Goal: Task Accomplishment & Management: Complete application form

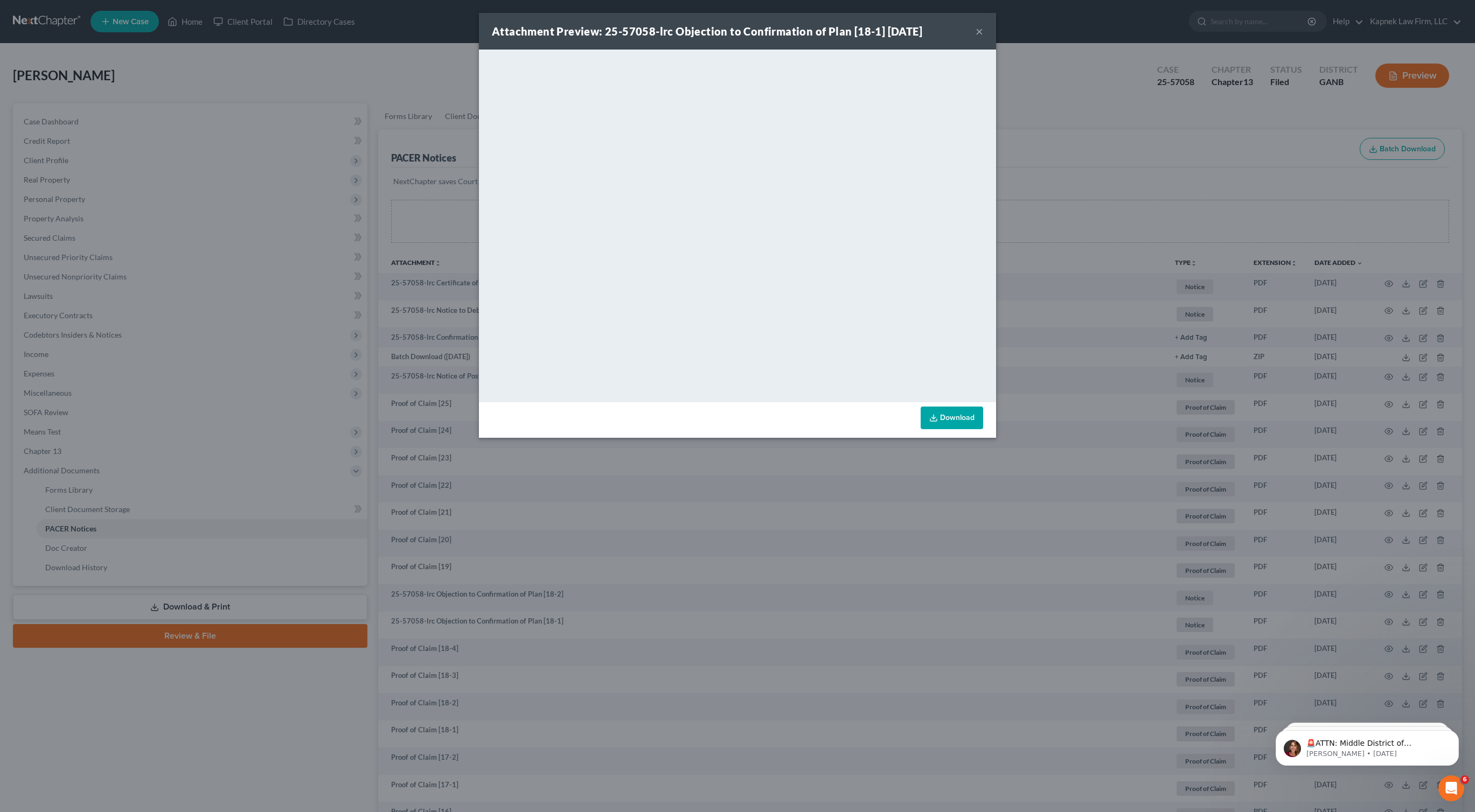
click at [995, 536] on div "Attachment Preview: 25-57058-lrc Objection to Confirmation of Plan [18-1] [DATE…" at bounding box center [737, 406] width 1475 height 812
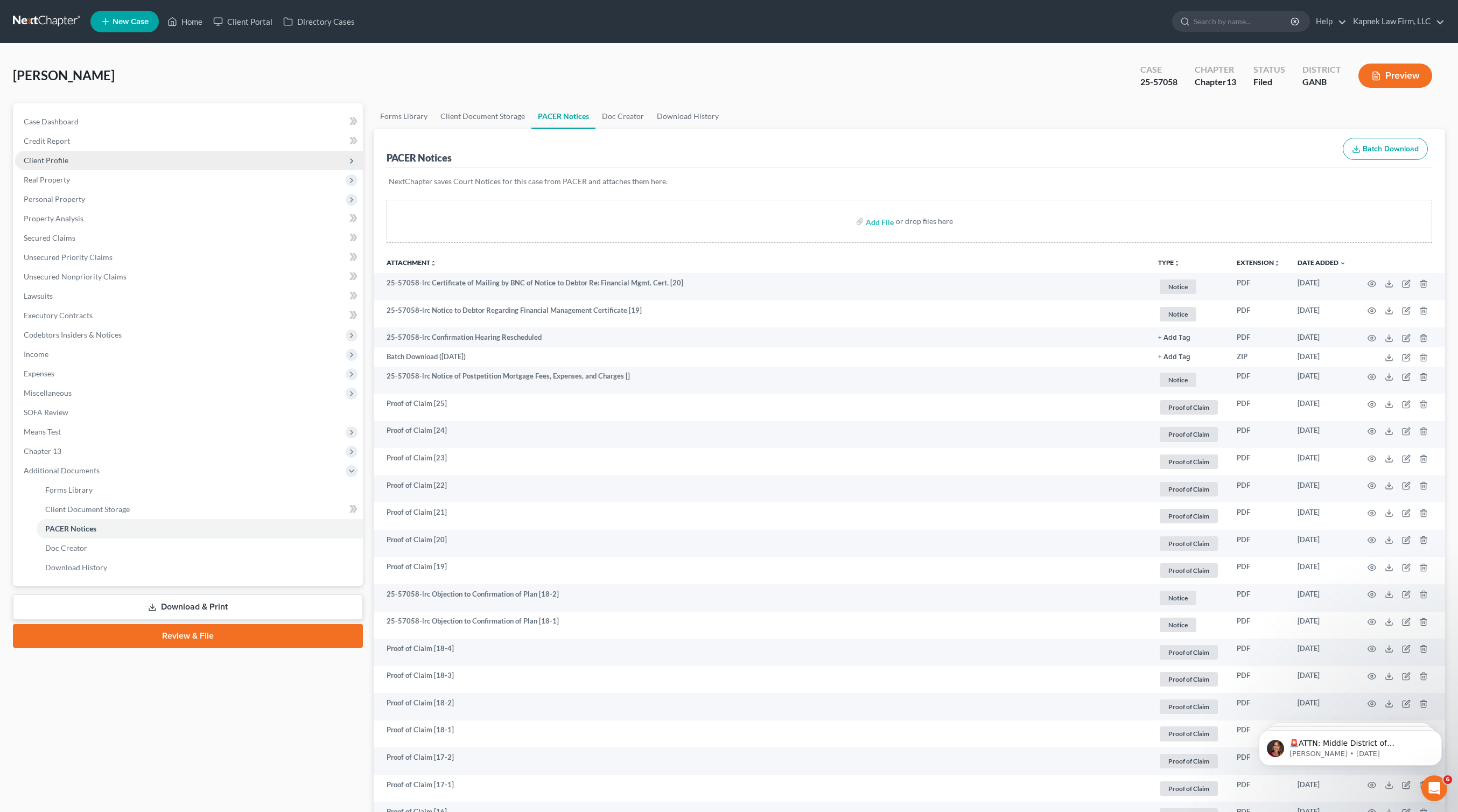
click at [68, 158] on span "Client Profile" at bounding box center [189, 160] width 348 height 19
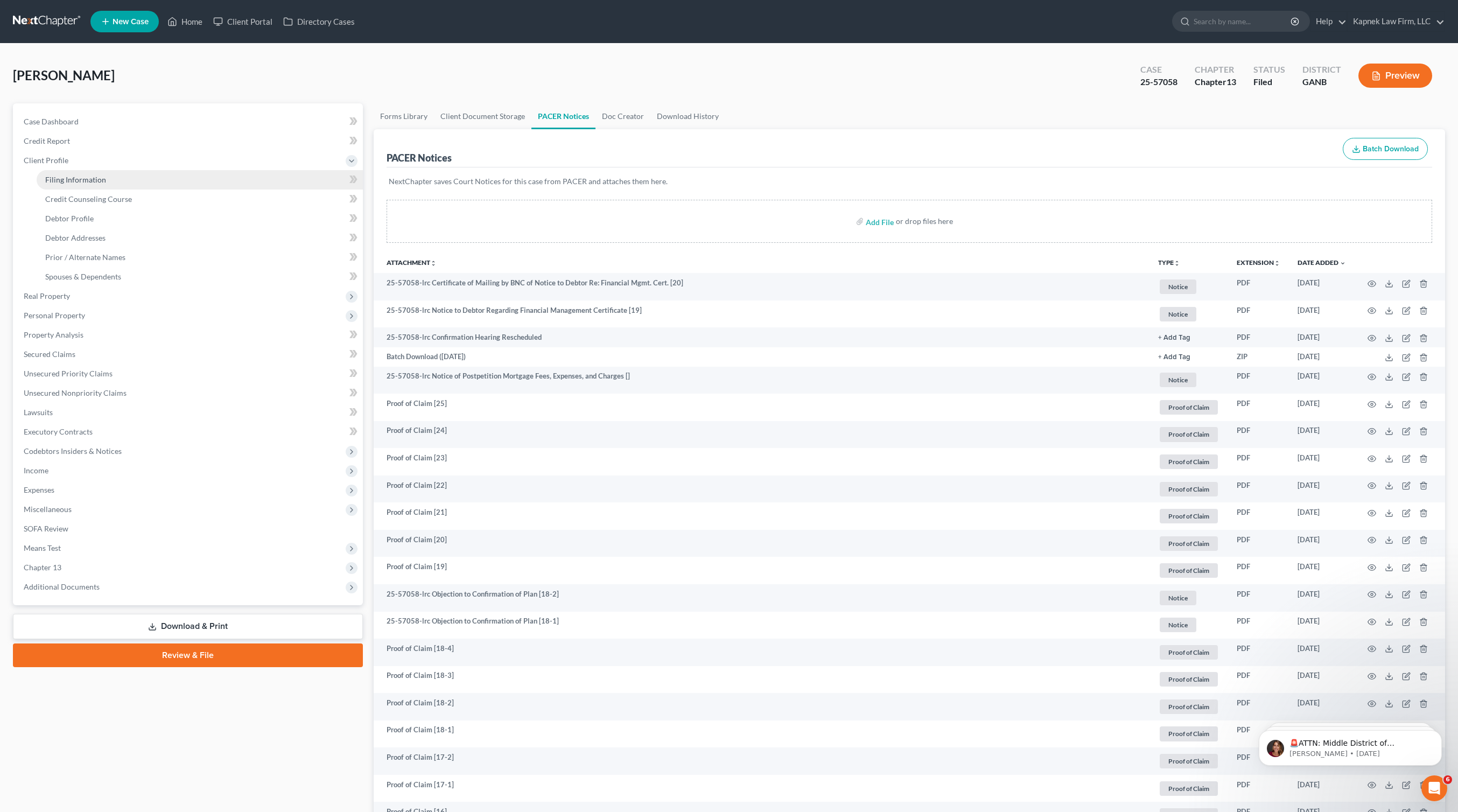
click at [110, 181] on link "Filing Information" at bounding box center [200, 179] width 326 height 19
select select "1"
select select "0"
select select "3"
select select "10"
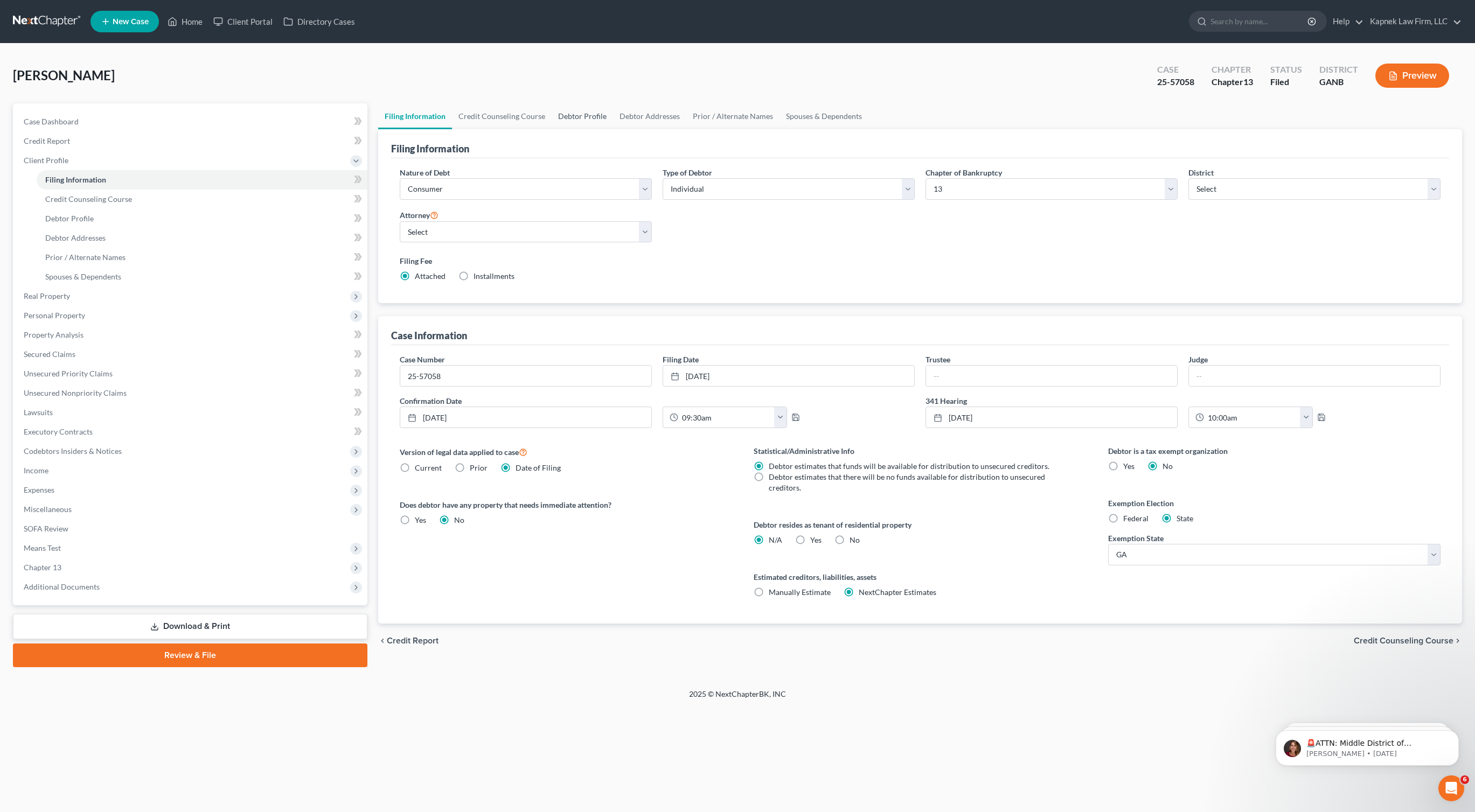
click at [586, 120] on link "Debtor Profile" at bounding box center [582, 116] width 61 height 26
select select "1"
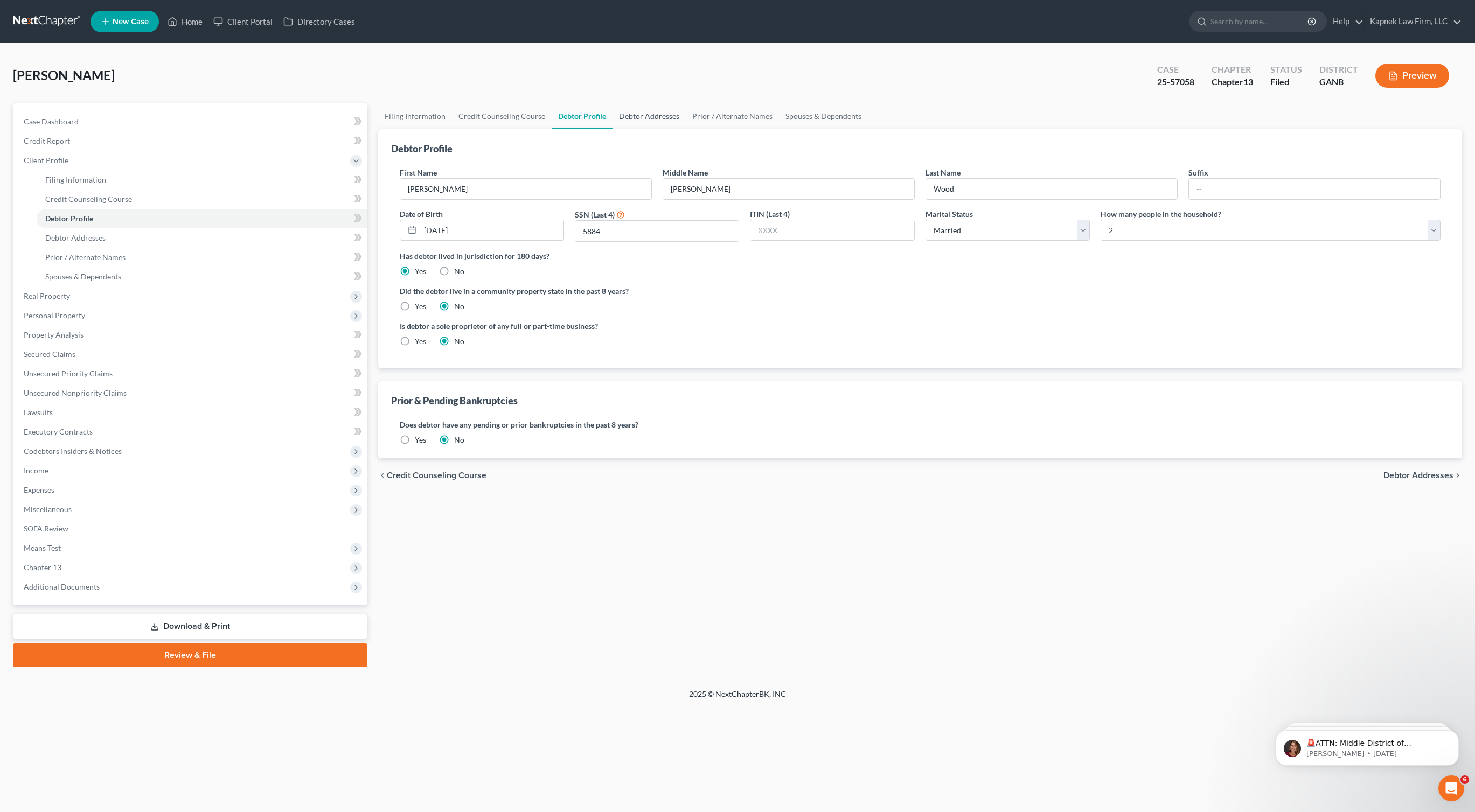
click at [658, 121] on link "Debtor Addresses" at bounding box center [649, 116] width 73 height 26
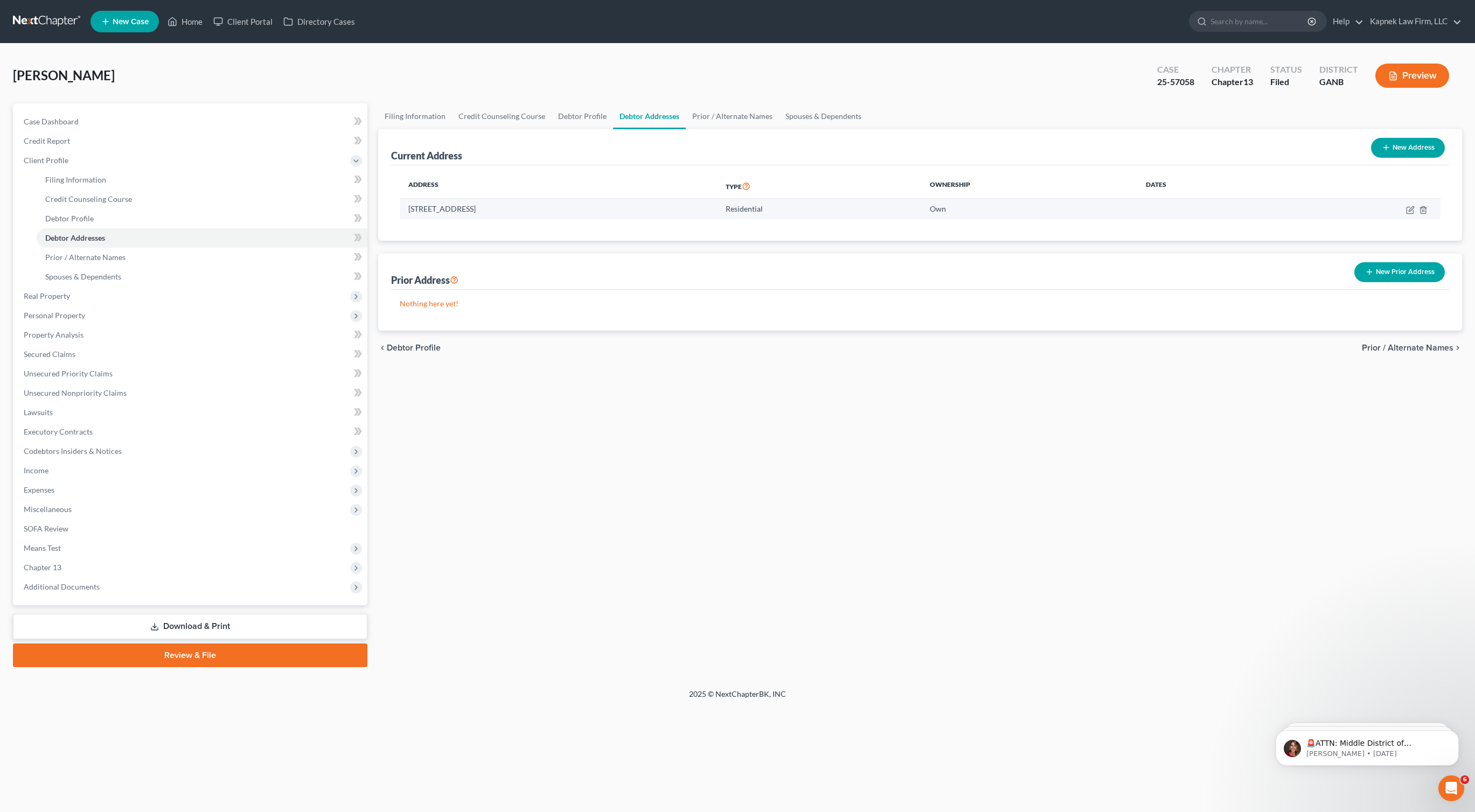
click at [485, 208] on td "[STREET_ADDRESS]" at bounding box center [558, 209] width 317 height 20
copy td "[STREET_ADDRESS]"
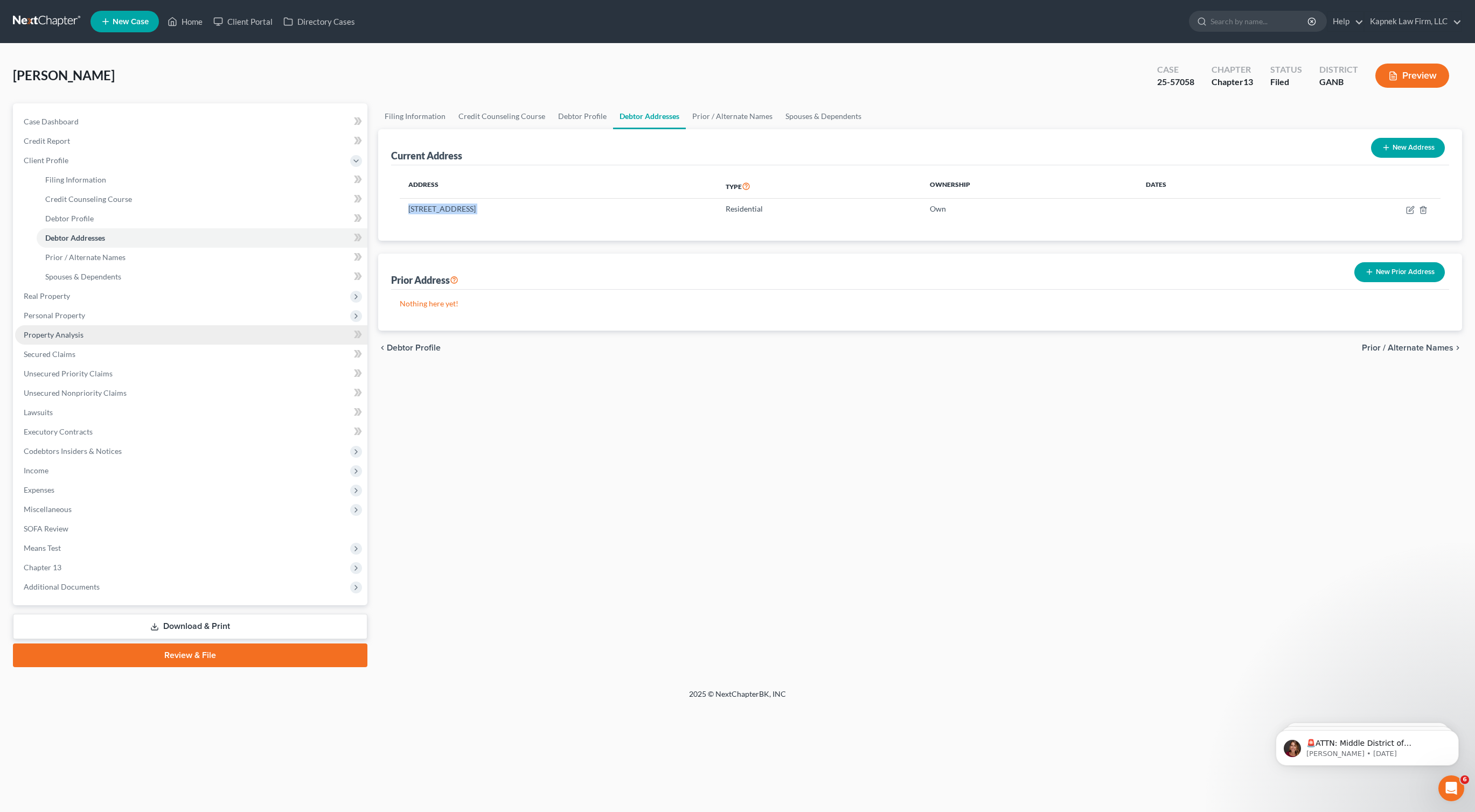
click at [96, 337] on link "Property Analysis" at bounding box center [190, 335] width 352 height 19
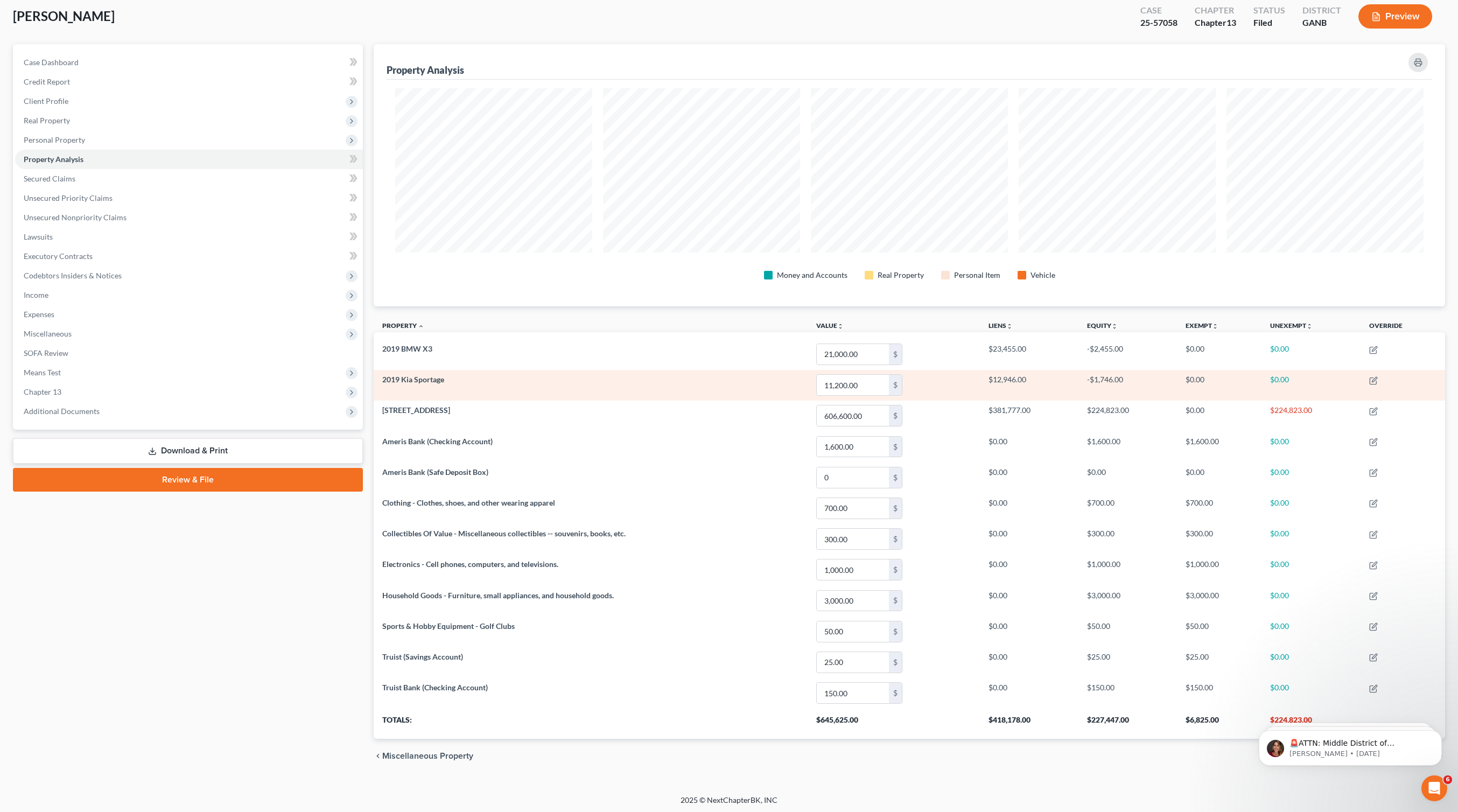
scroll to position [61, 0]
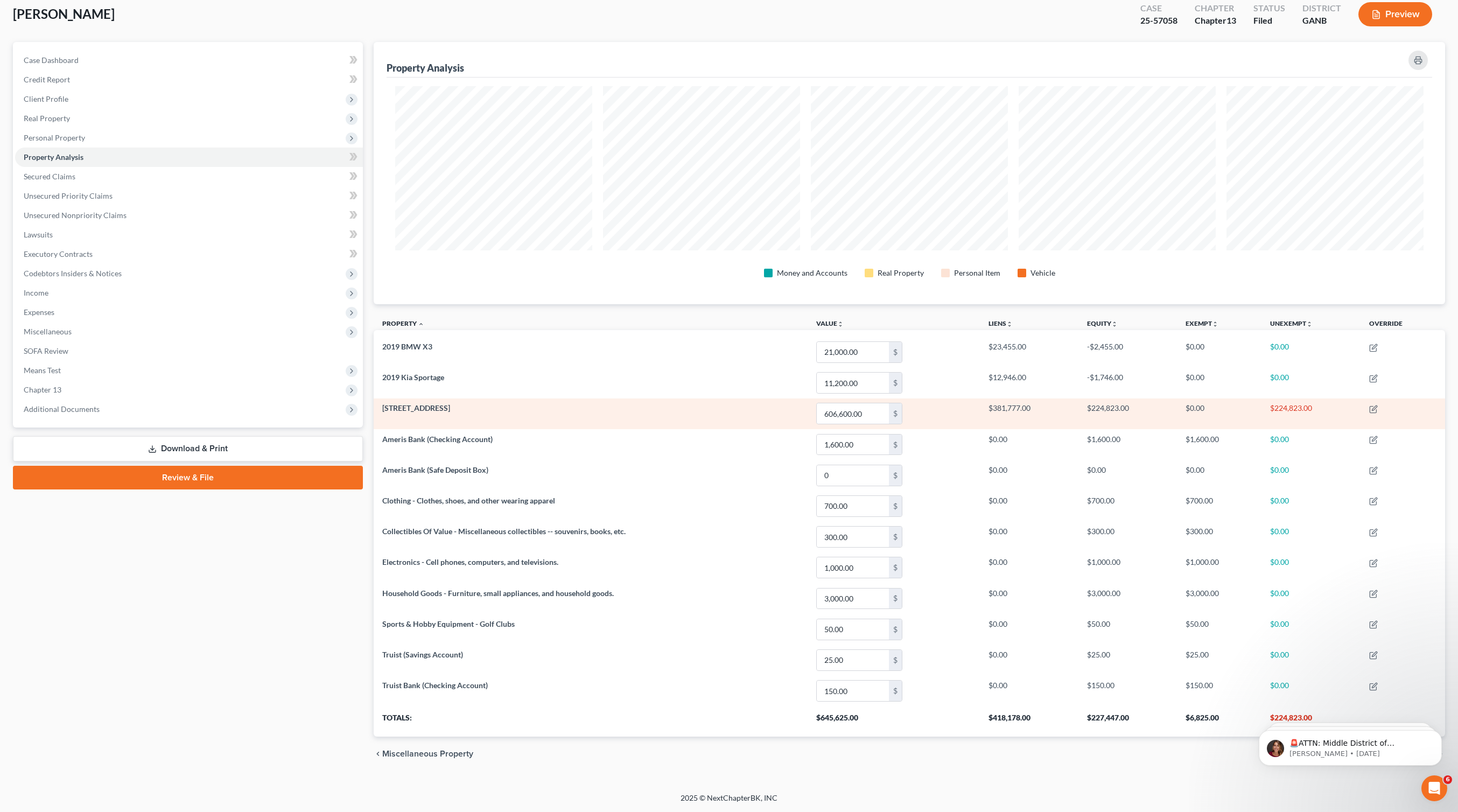
click at [1192, 408] on td "$0.00" at bounding box center [1219, 414] width 85 height 31
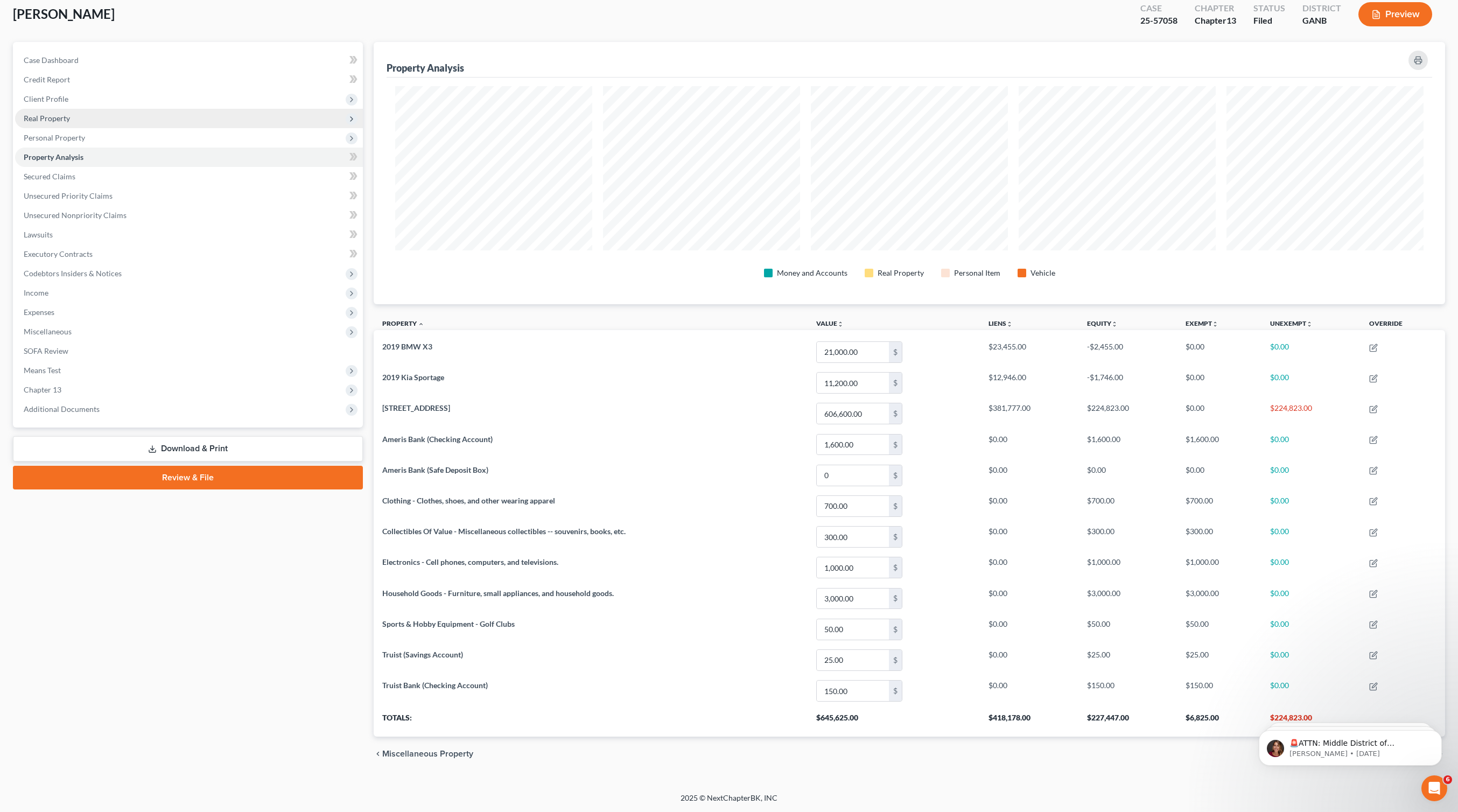
click at [68, 123] on span "Real Property" at bounding box center [189, 118] width 348 height 19
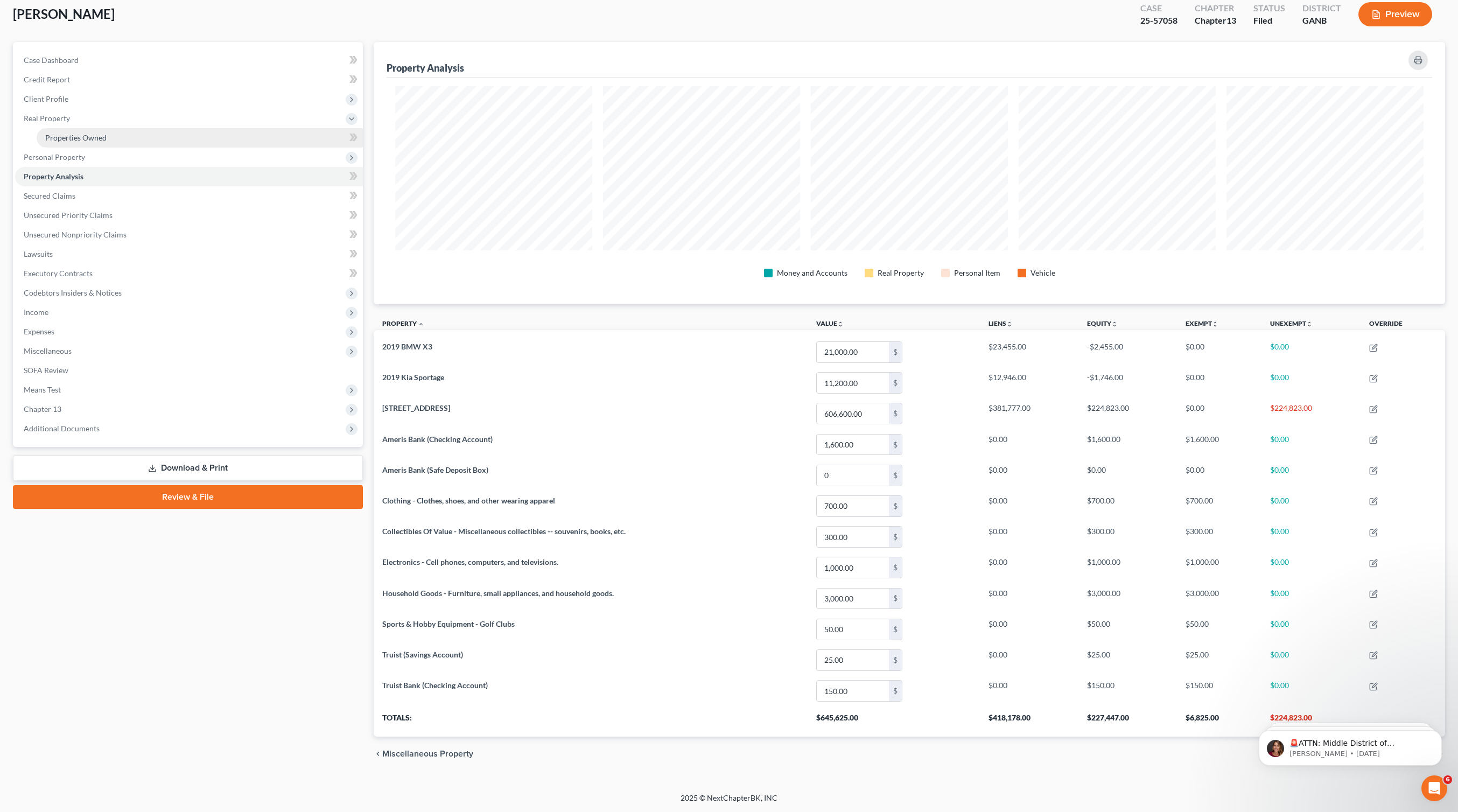
click at [125, 145] on link "Properties Owned" at bounding box center [200, 137] width 326 height 19
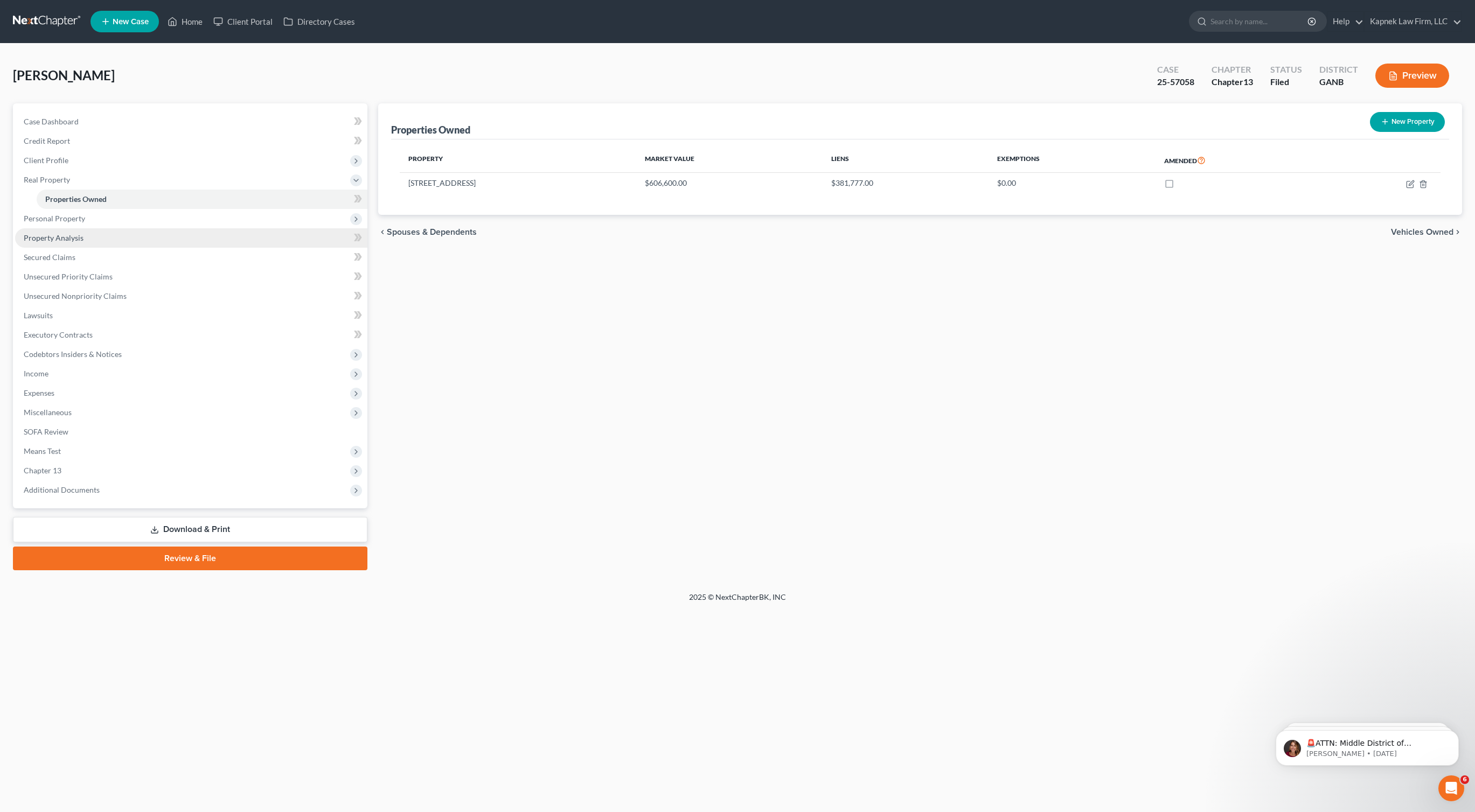
click at [104, 237] on link "Property Analysis" at bounding box center [190, 238] width 352 height 19
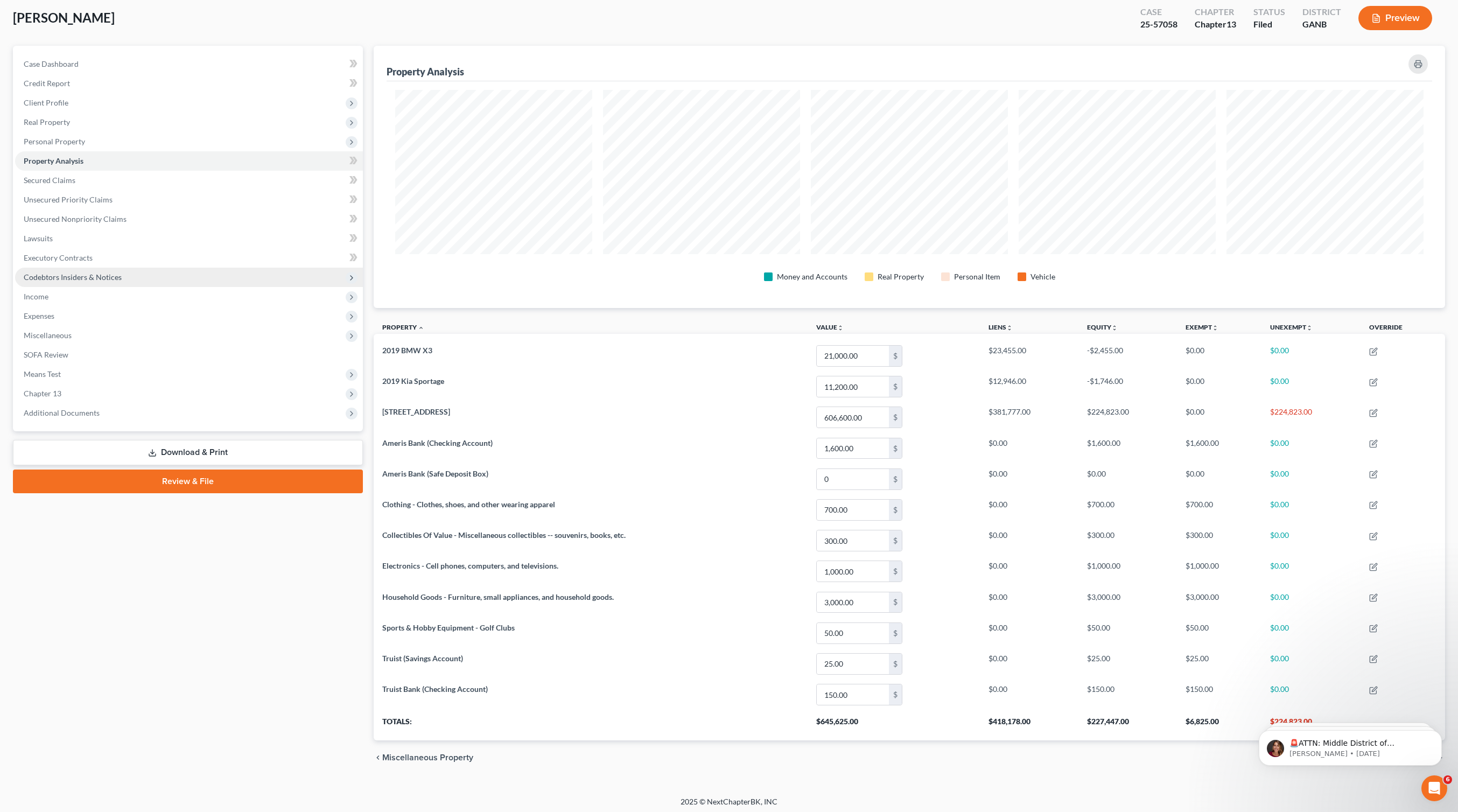
scroll to position [61, 0]
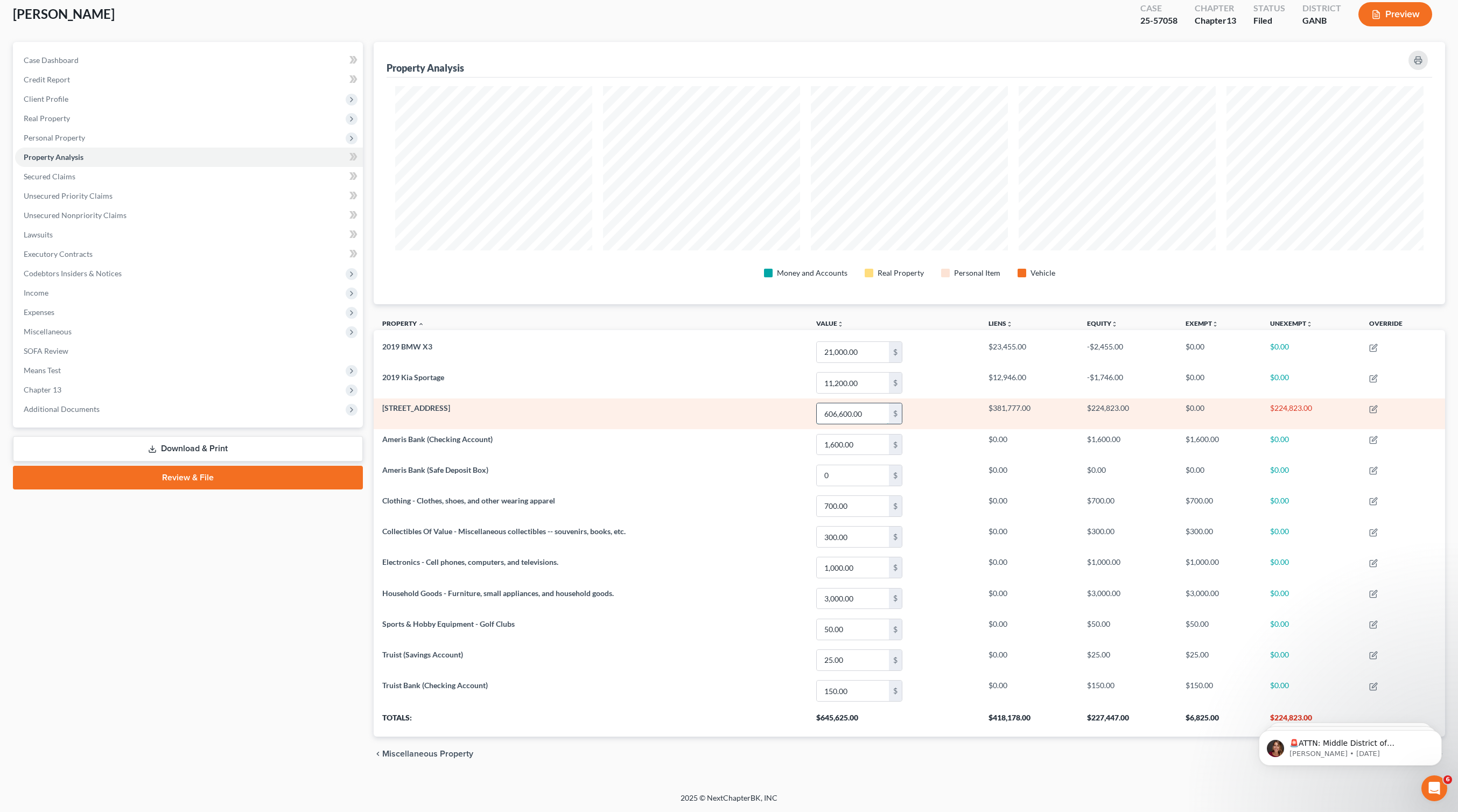
click at [850, 415] on input "606,600.00" at bounding box center [852, 413] width 72 height 20
type input "595,000"
click at [1376, 408] on icon "button" at bounding box center [1373, 408] width 9 height 9
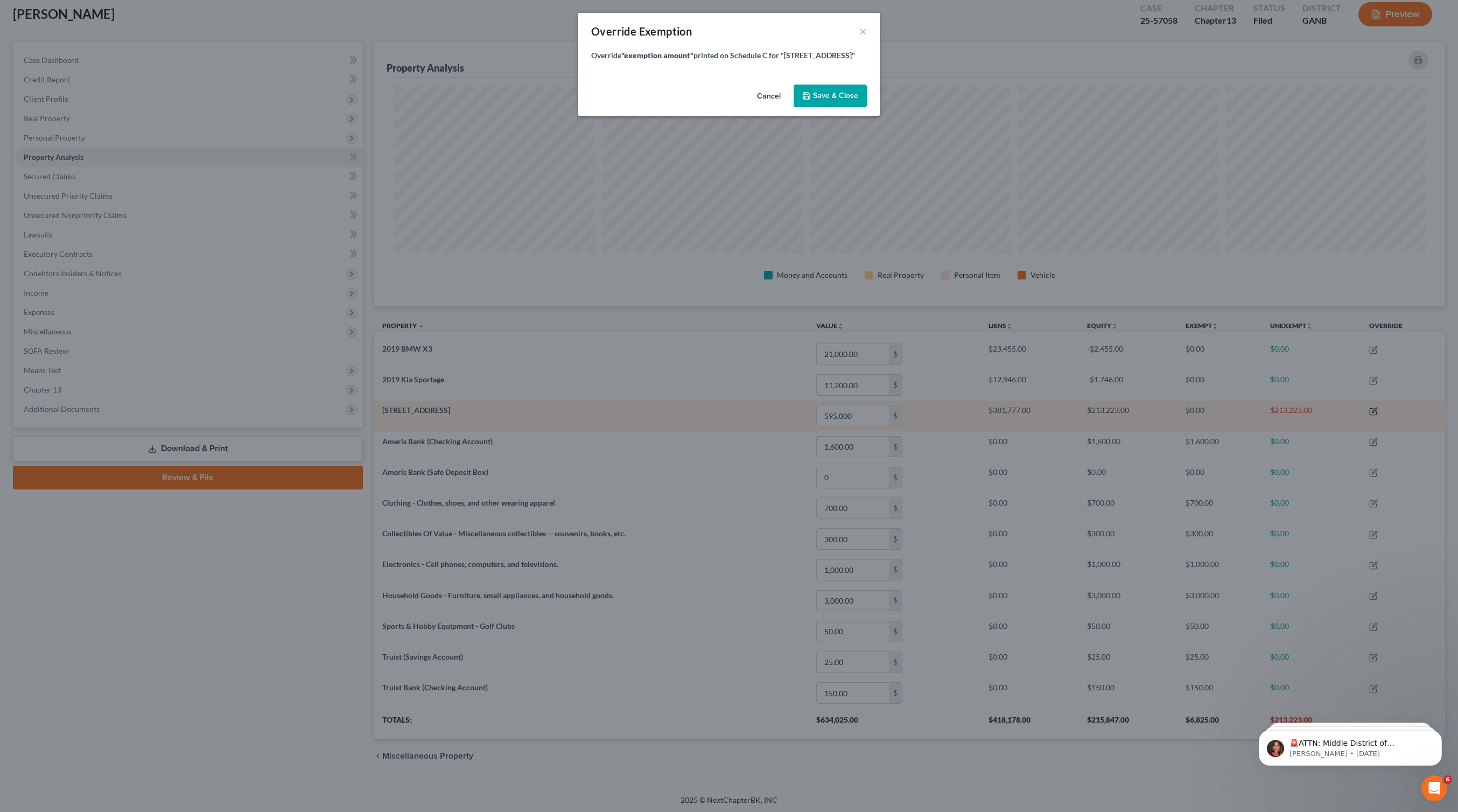
scroll to position [264, 1083]
click at [844, 100] on span "Save & Close" at bounding box center [843, 95] width 45 height 9
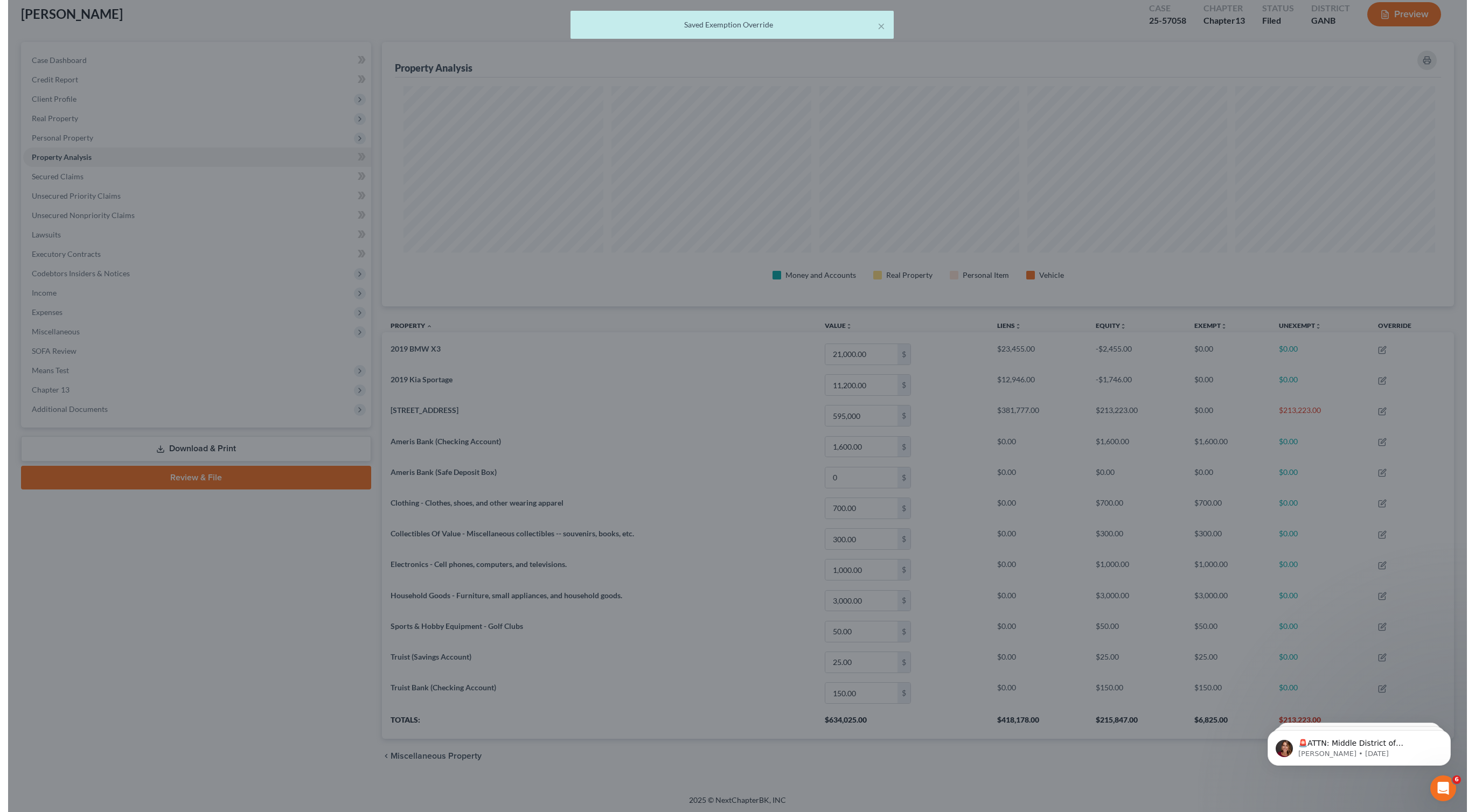
scroll to position [538037, 537528]
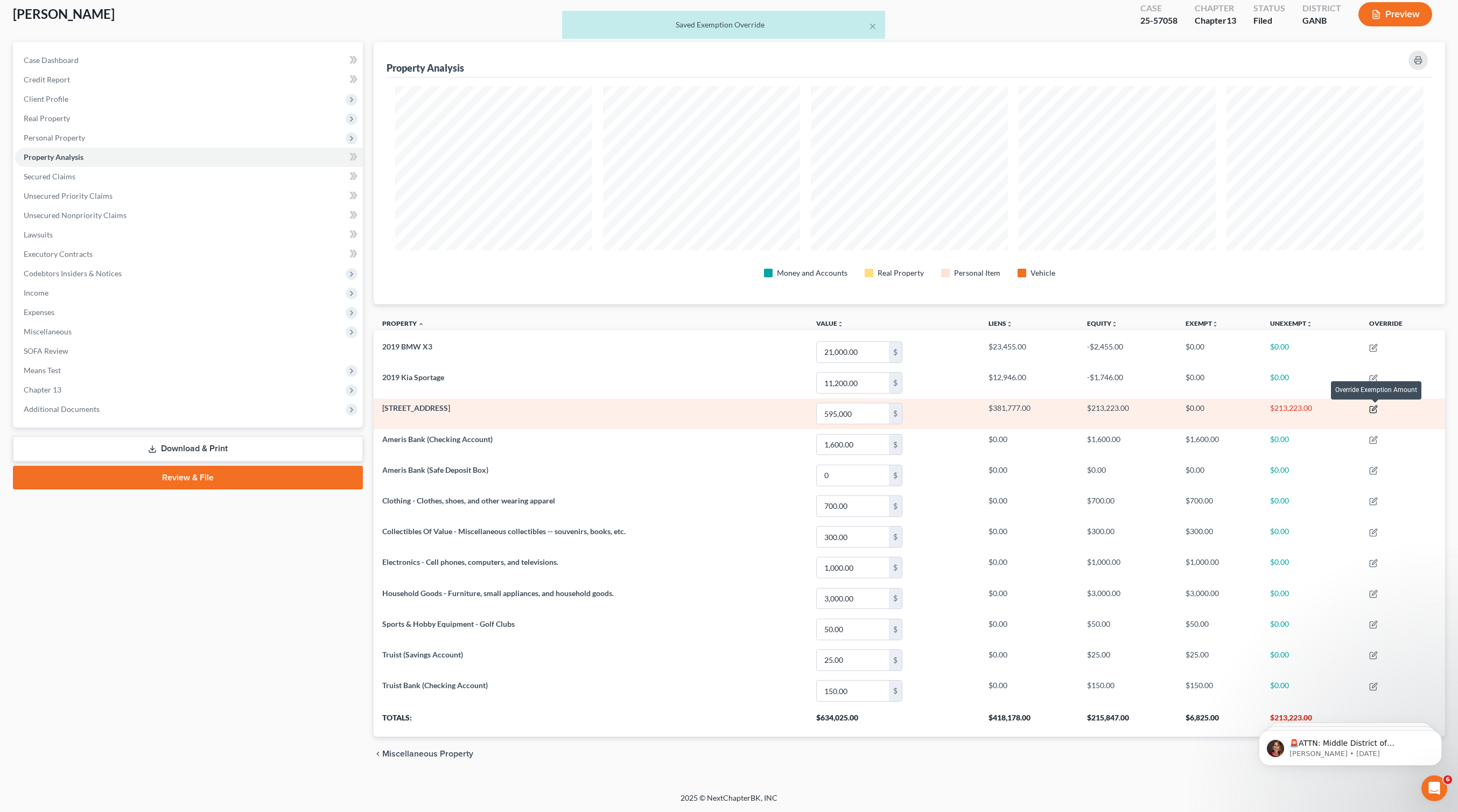
click at [1376, 410] on icon "button" at bounding box center [1375, 408] width 5 height 5
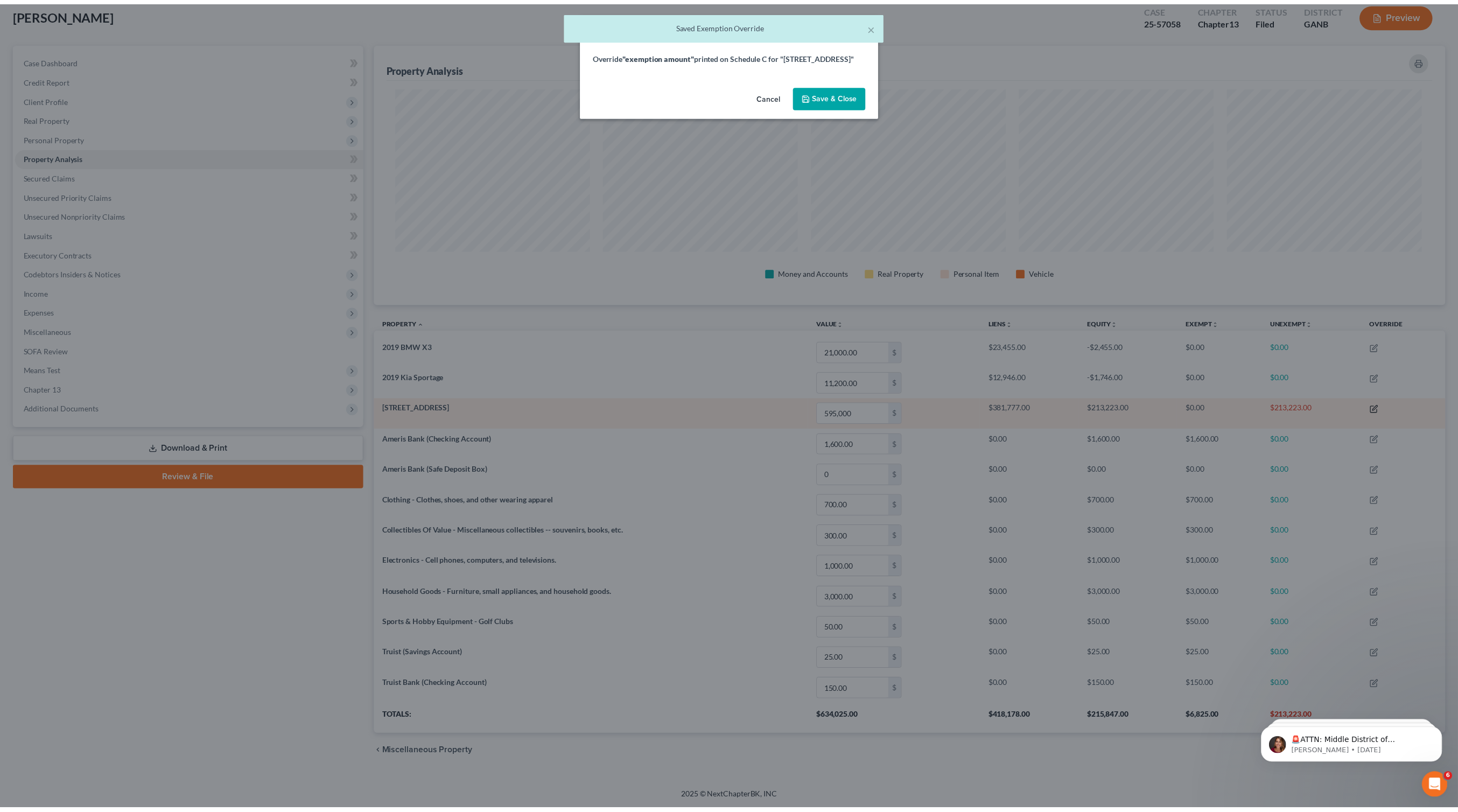
scroll to position [264, 1083]
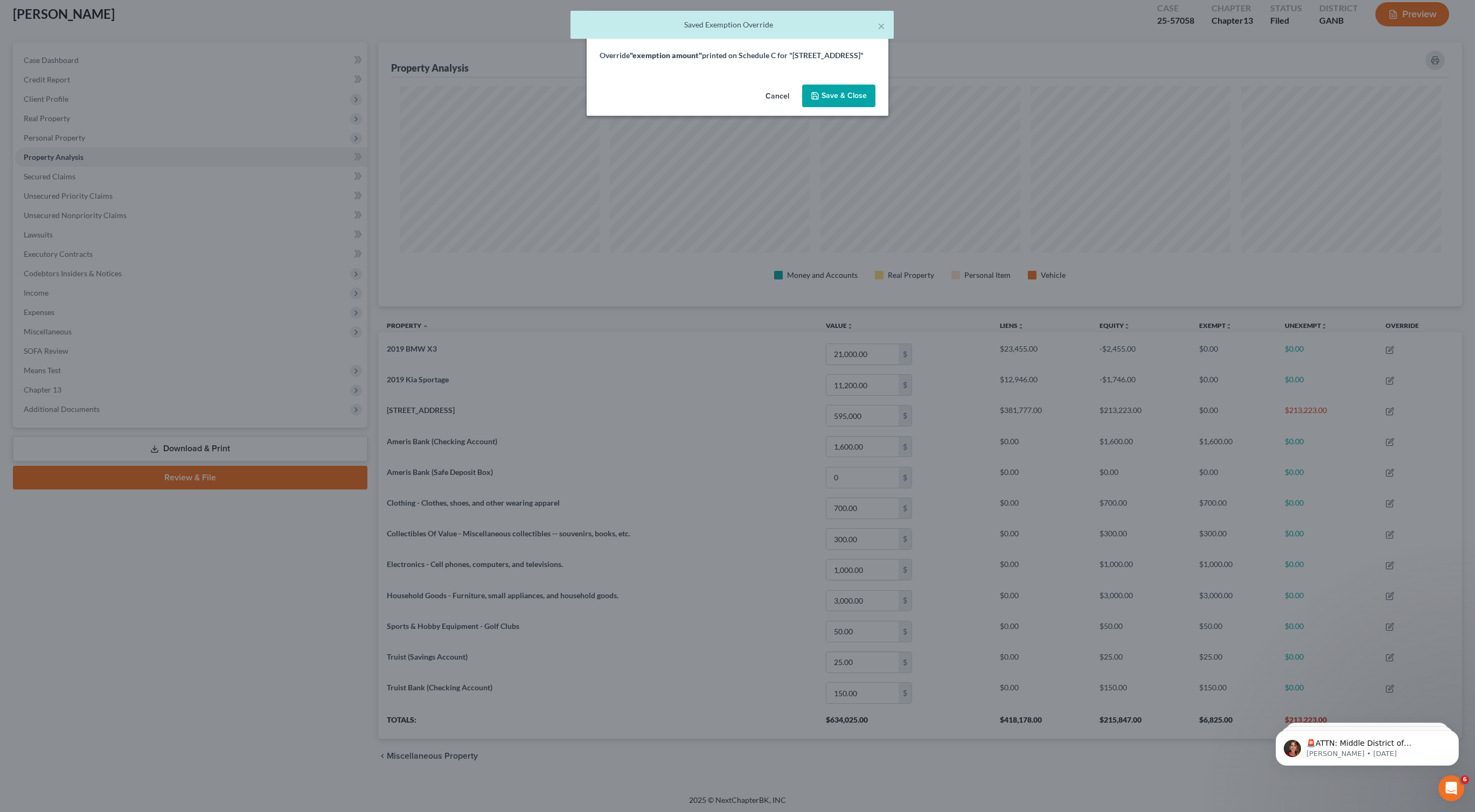
click at [774, 107] on button "Cancel" at bounding box center [777, 96] width 41 height 22
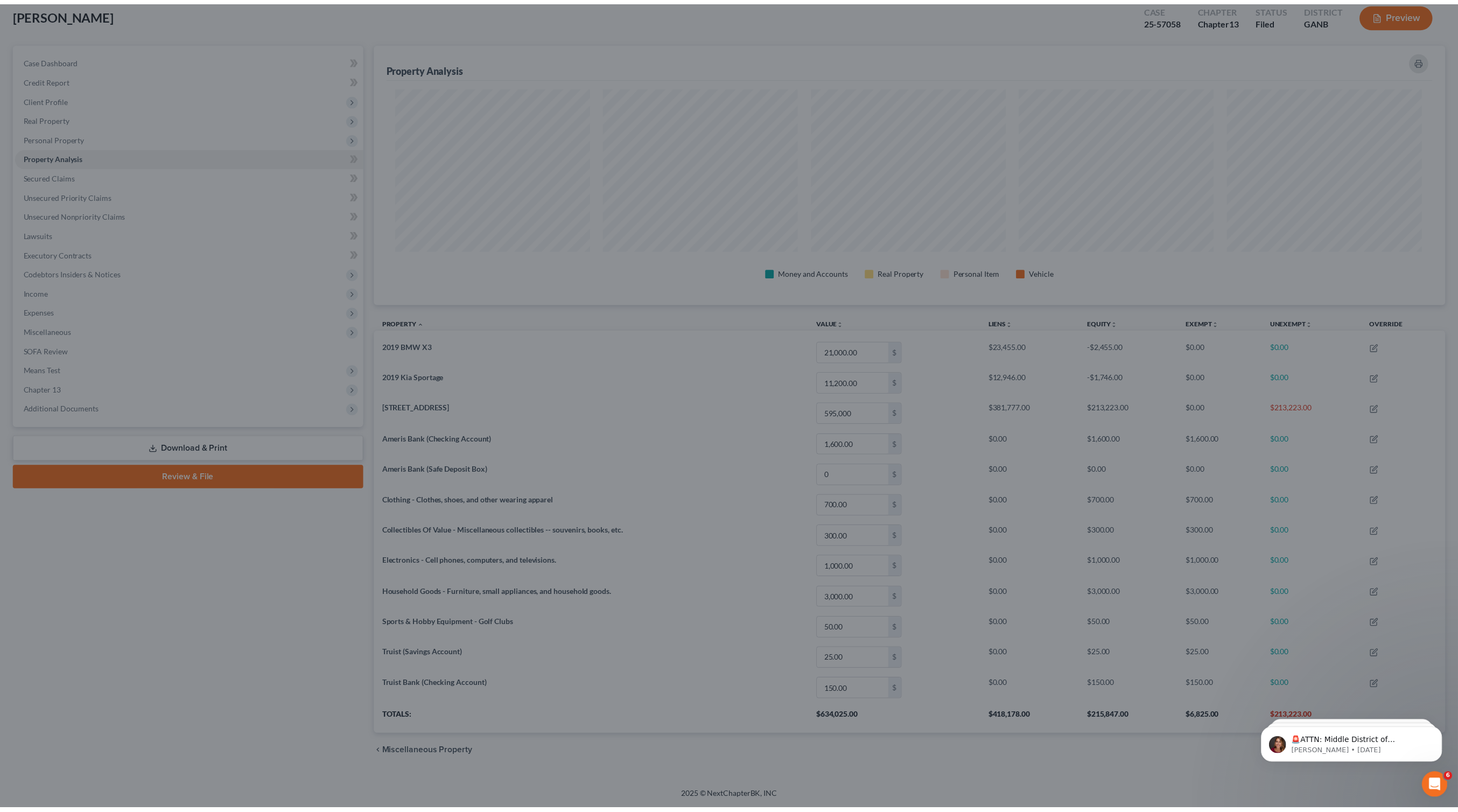
scroll to position [0, 0]
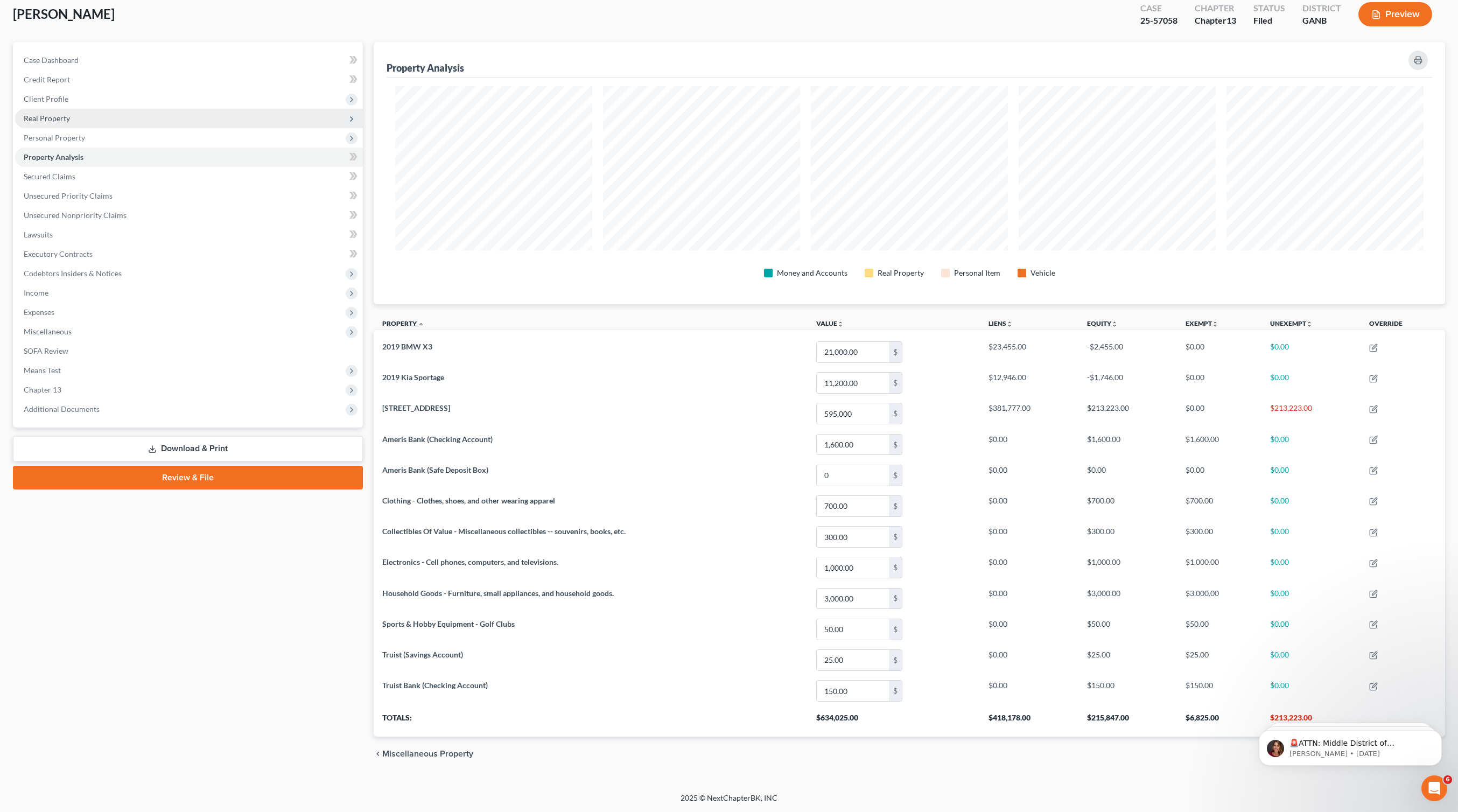
click at [73, 115] on span "Real Property" at bounding box center [189, 118] width 348 height 19
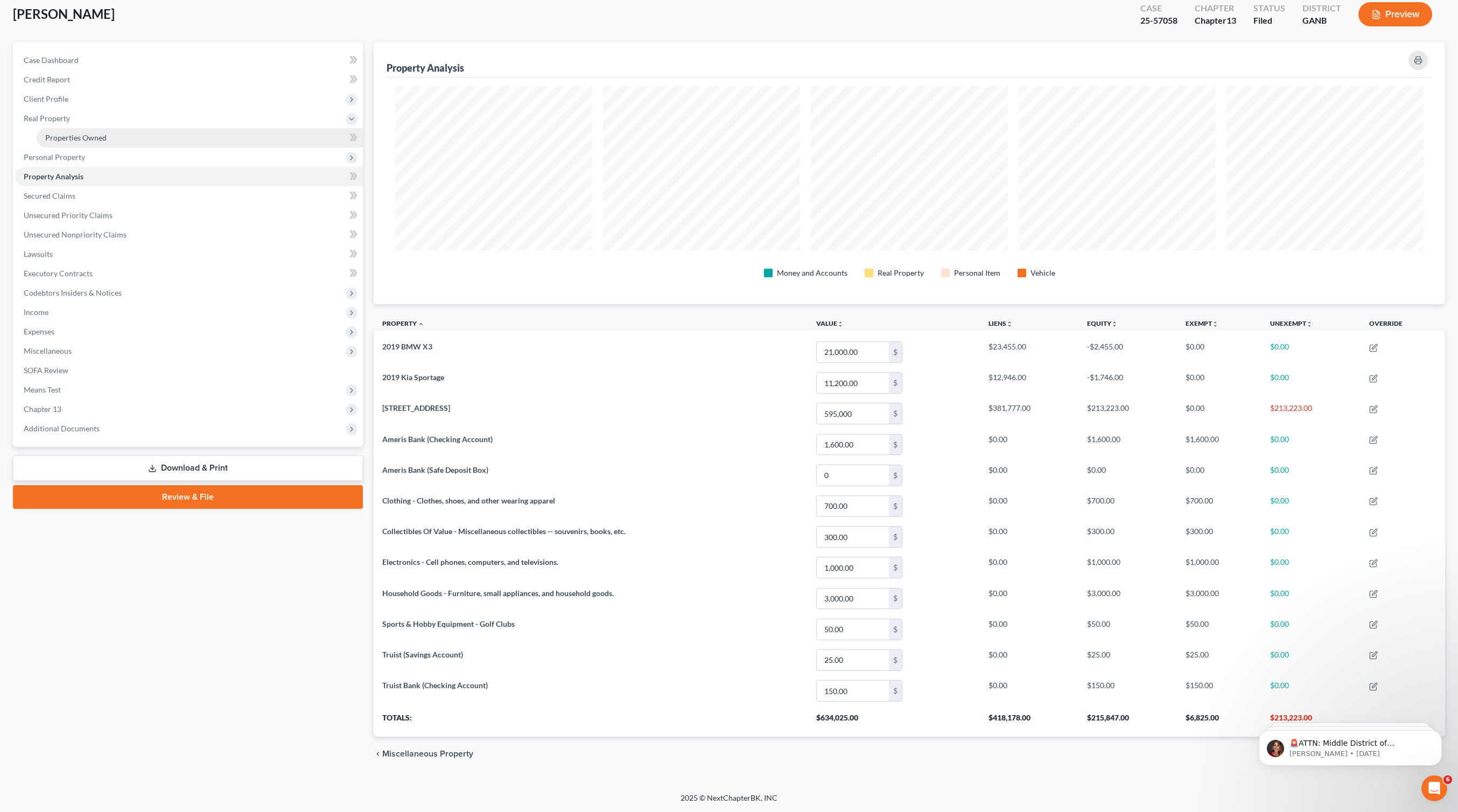
click at [117, 134] on link "Properties Owned" at bounding box center [200, 137] width 326 height 19
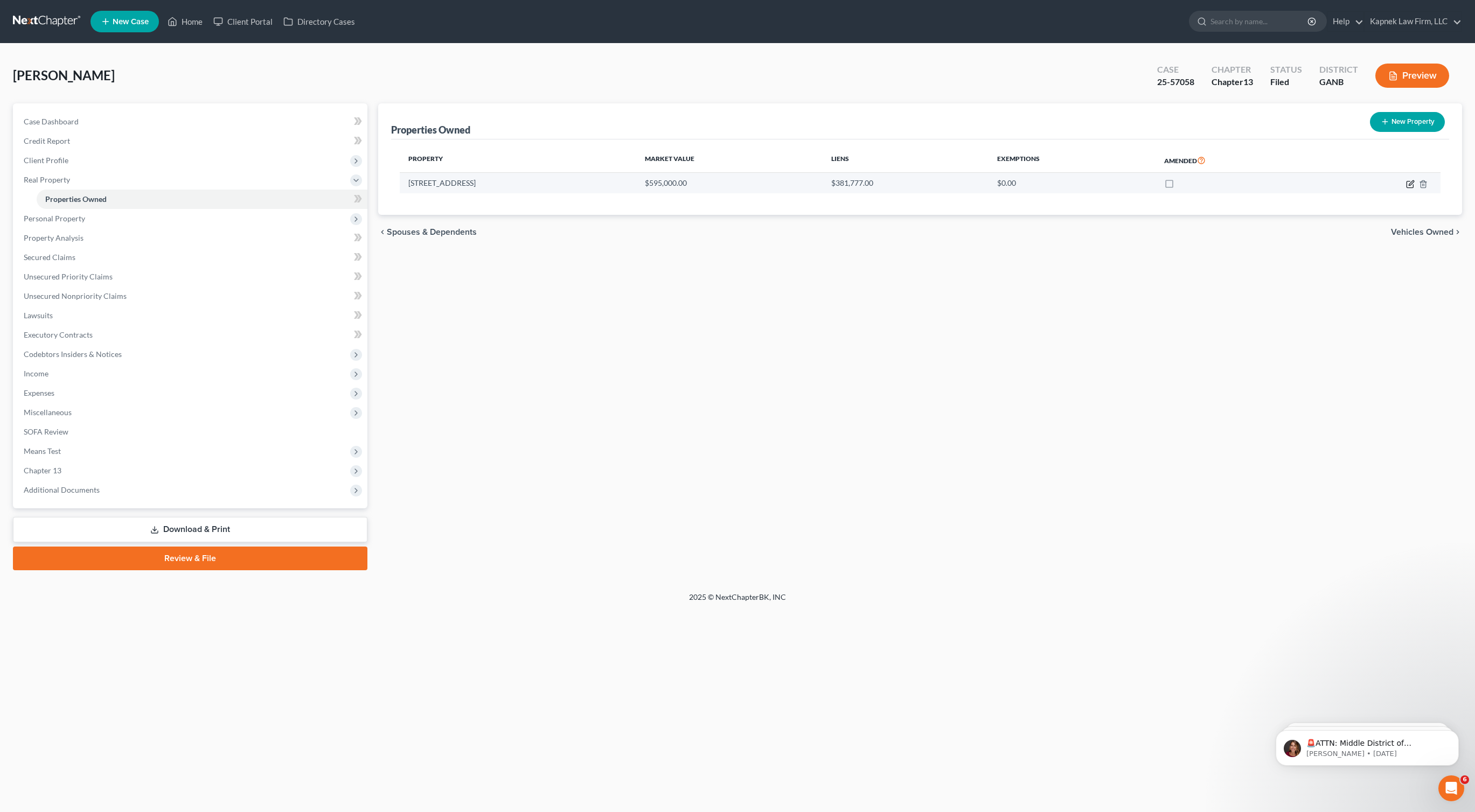
click at [1410, 186] on icon "button" at bounding box center [1410, 184] width 9 height 9
select select "10"
select select "3"
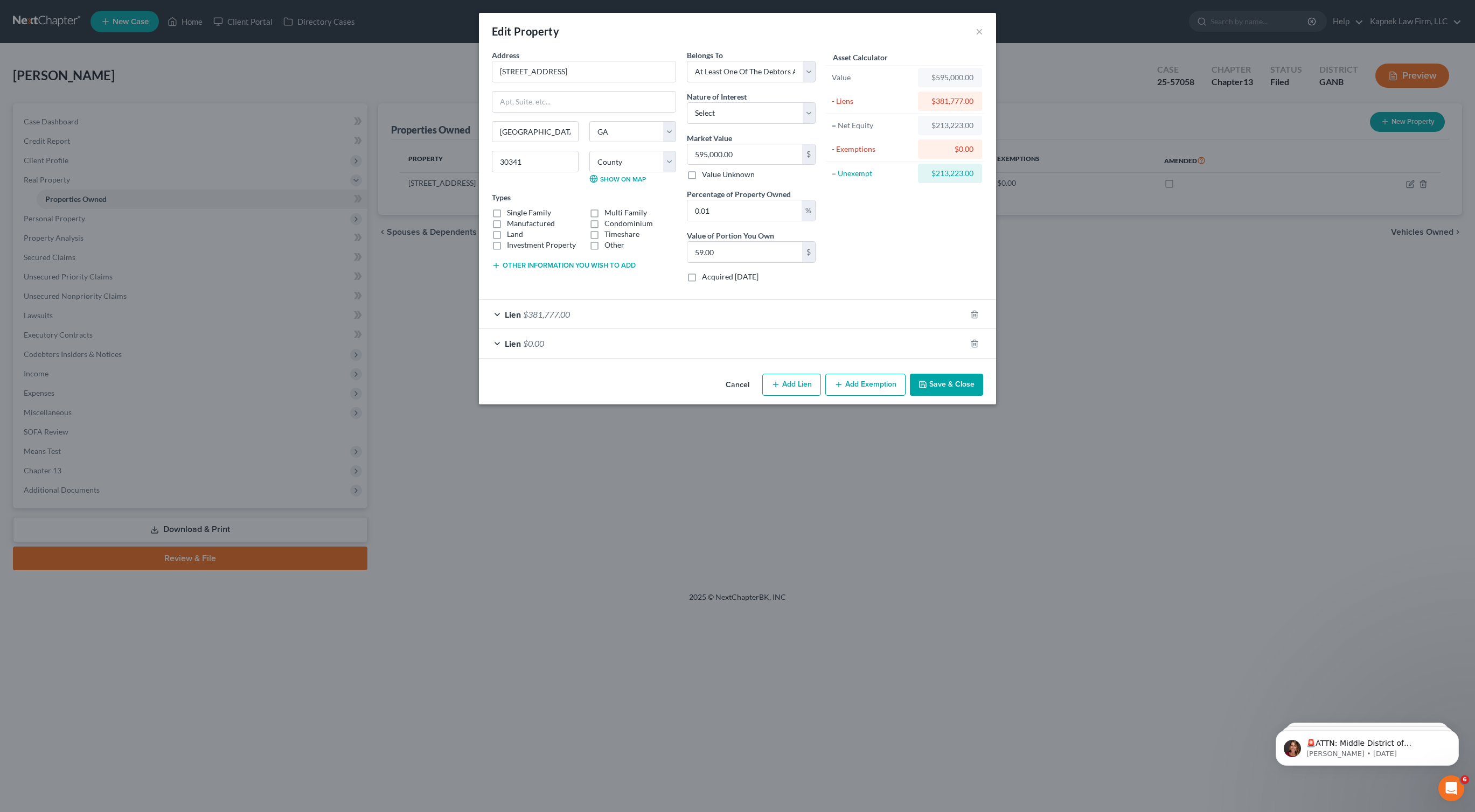
click at [868, 387] on button "Add Exemption" at bounding box center [864, 384] width 80 height 23
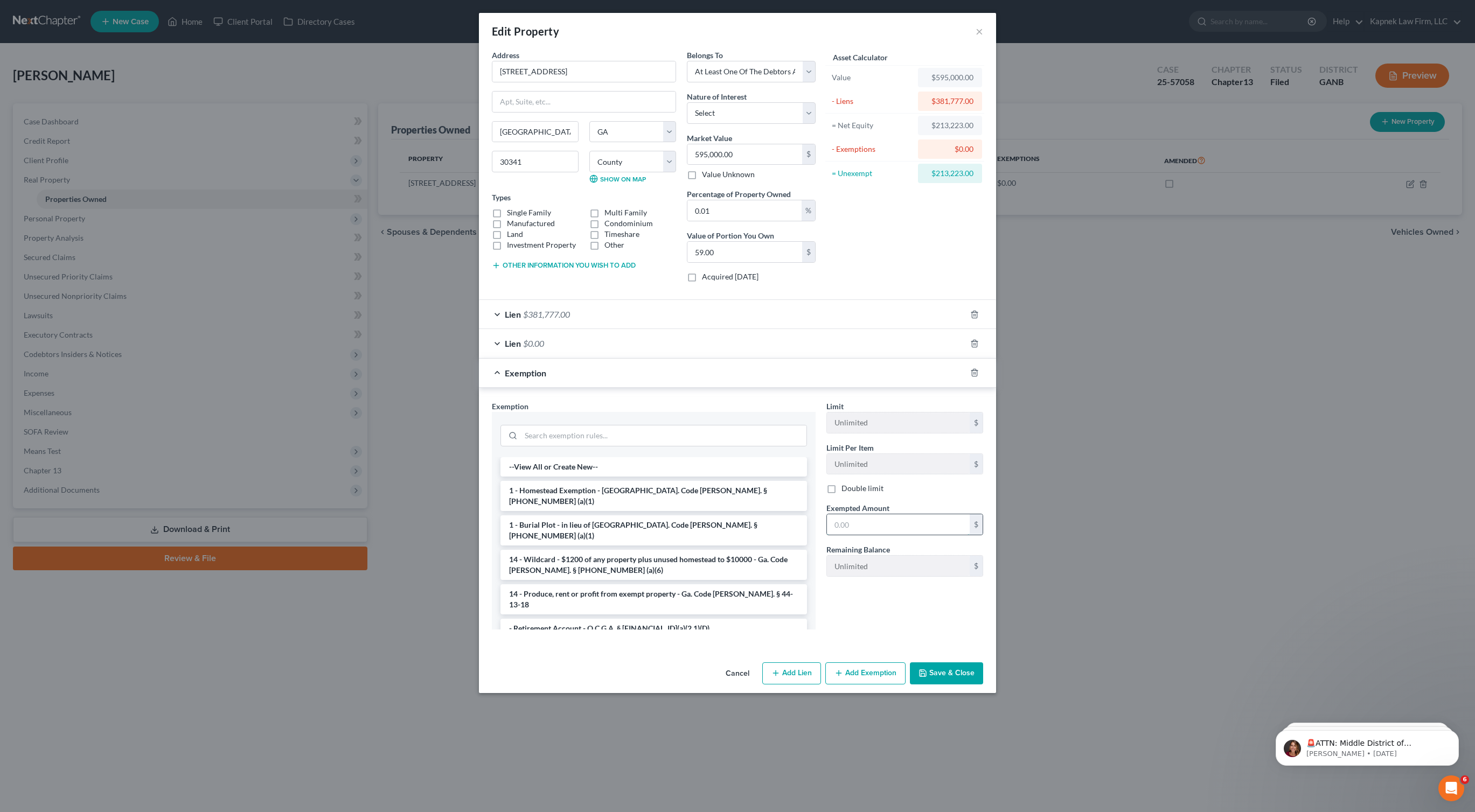
click at [878, 533] on input "text" at bounding box center [898, 524] width 143 height 20
click at [920, 522] on input "text" at bounding box center [898, 524] width 143 height 20
click at [640, 485] on li "1 - Homestead Exemption - [GEOGRAPHIC_DATA]. Code [PERSON_NAME]. § [PHONE_NUMBE…" at bounding box center [653, 495] width 307 height 30
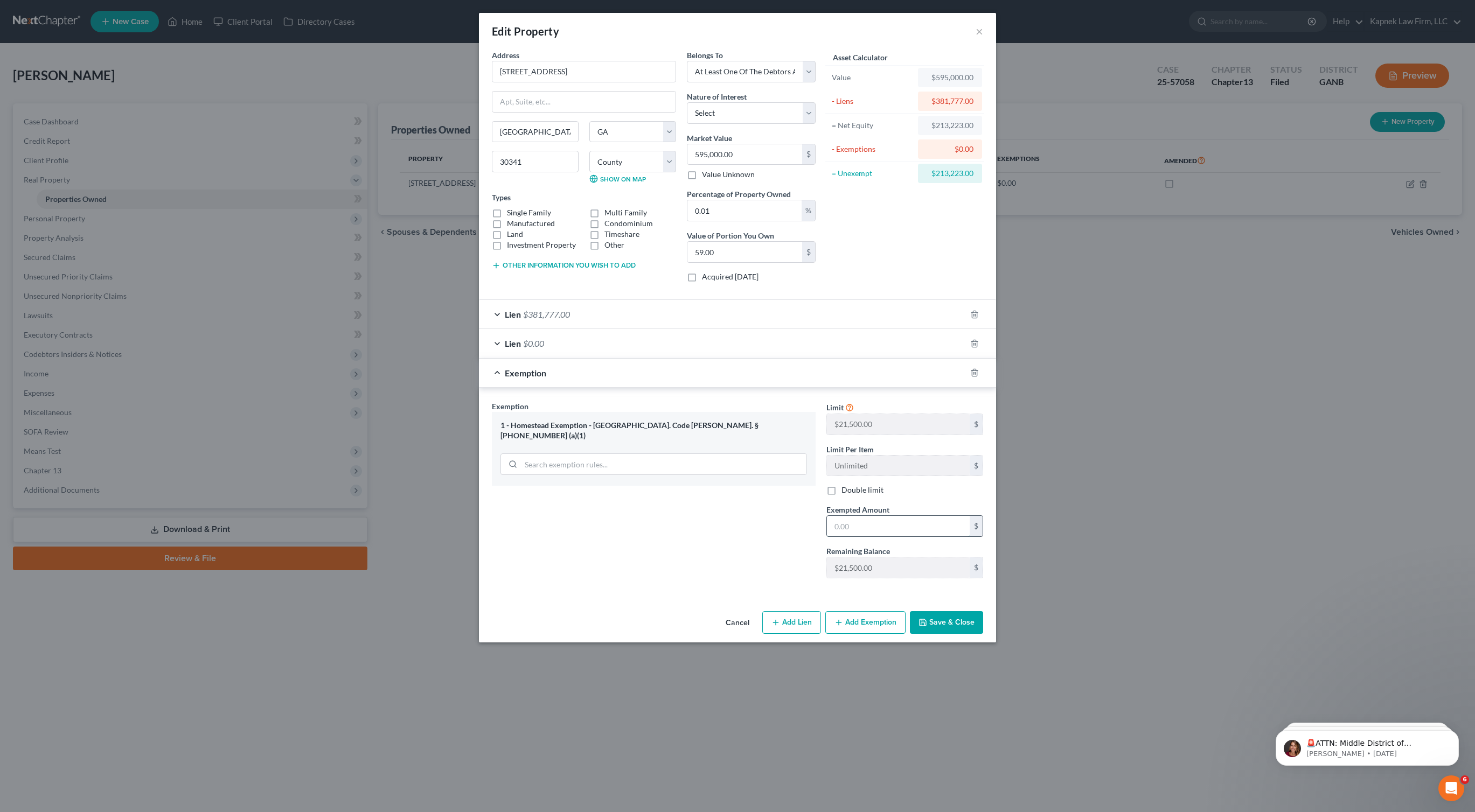
click at [900, 526] on input "text" at bounding box center [898, 526] width 143 height 20
click at [683, 424] on div "1 - Homestead Exemption - [GEOGRAPHIC_DATA]. Code [PERSON_NAME]. § [PHONE_NUMBE…" at bounding box center [653, 431] width 307 height 20
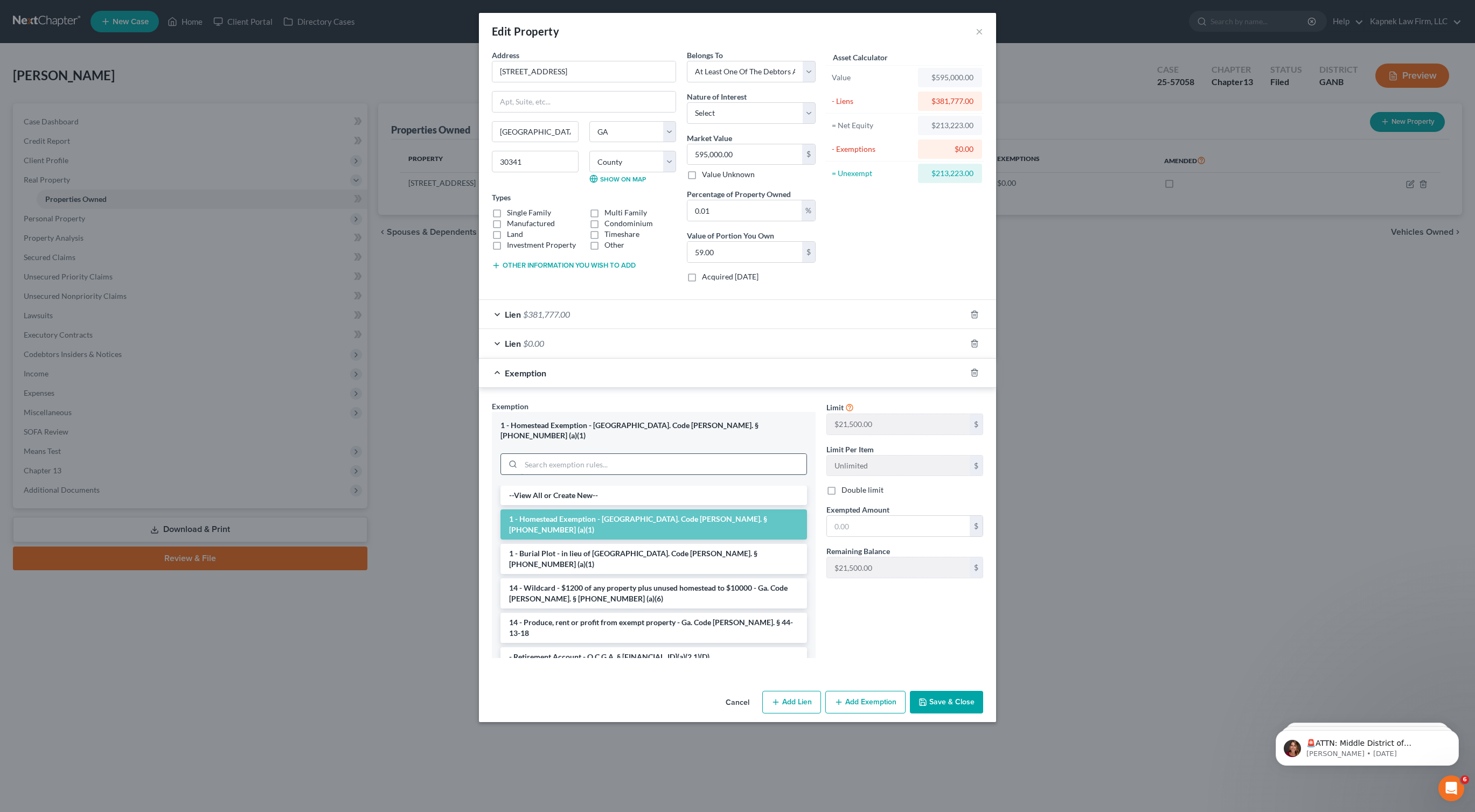
click at [686, 454] on input "search" at bounding box center [664, 464] width 286 height 20
click at [854, 529] on input "text" at bounding box center [898, 526] width 143 height 20
click at [729, 509] on li "1 - Homestead Exemption - [GEOGRAPHIC_DATA]. Code [PERSON_NAME]. § [PHONE_NUMBE…" at bounding box center [653, 524] width 307 height 30
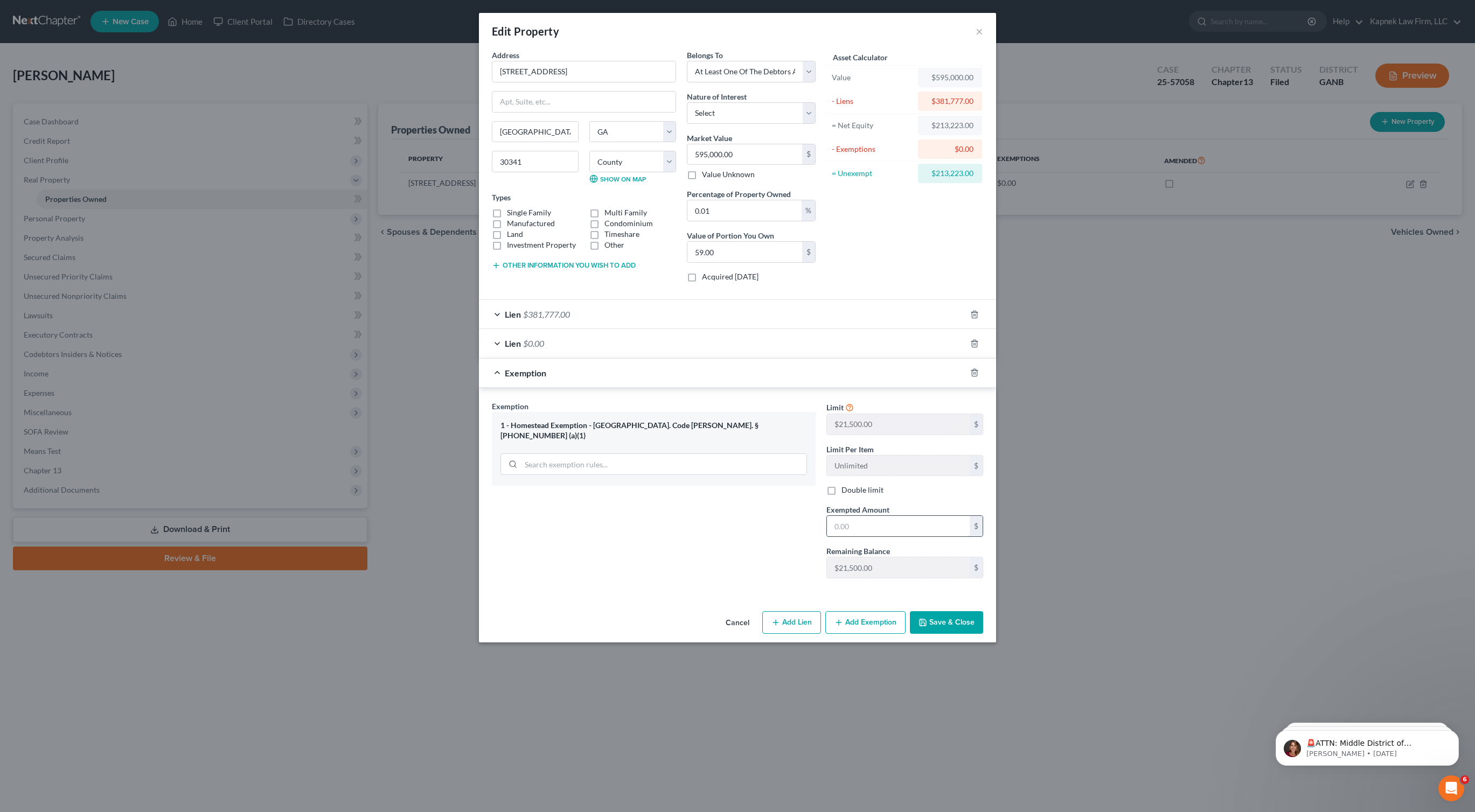
click at [889, 532] on input "text" at bounding box center [898, 526] width 143 height 20
click at [848, 404] on icon at bounding box center [849, 406] width 9 height 10
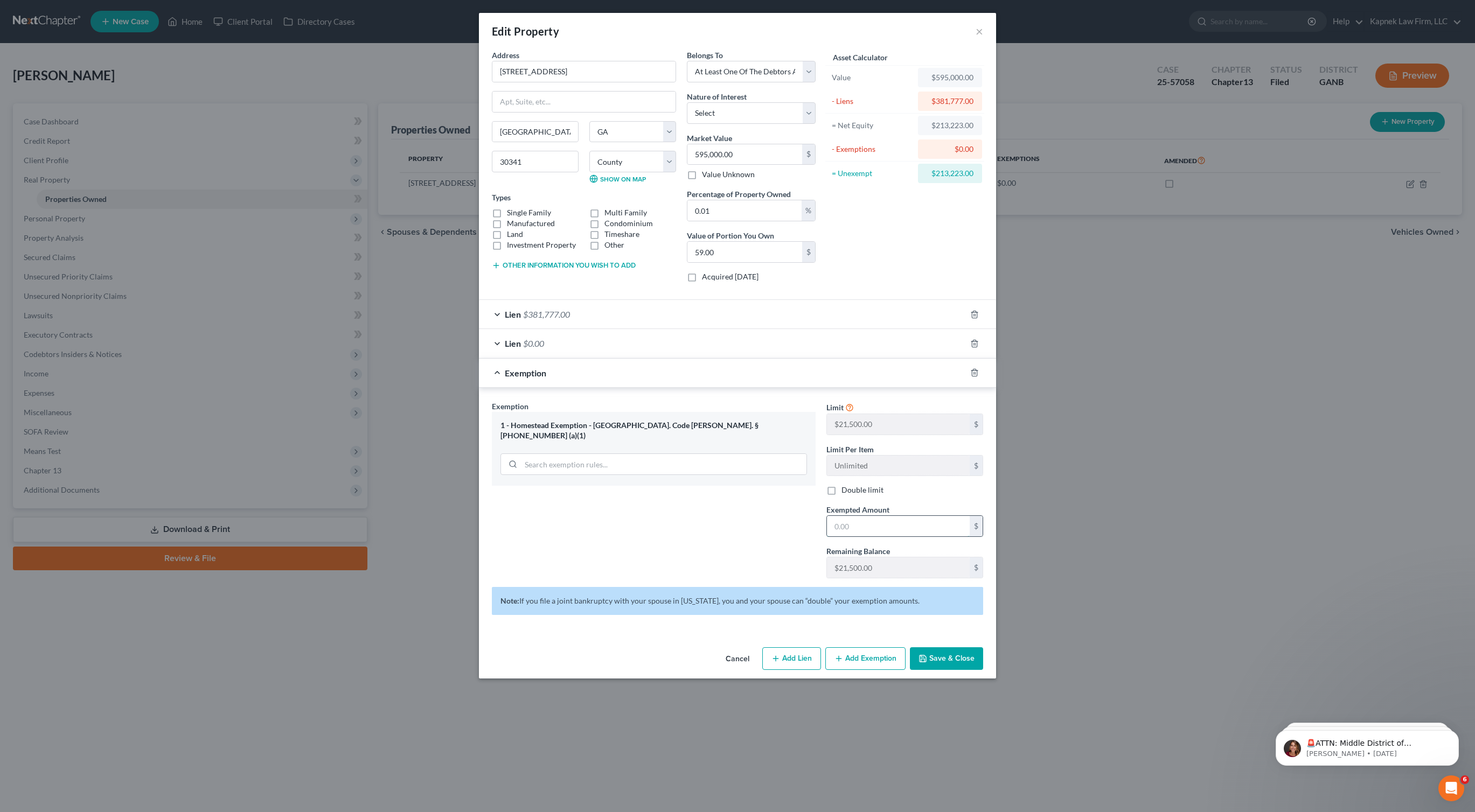
click at [917, 528] on input "text" at bounding box center [898, 526] width 143 height 20
click at [653, 424] on div "1 - Homestead Exemption - [GEOGRAPHIC_DATA]. Code [PERSON_NAME]. § [PHONE_NUMBE…" at bounding box center [653, 431] width 307 height 20
copy div "1 - Homestead Exemption - [GEOGRAPHIC_DATA]. Code [PERSON_NAME]. § [PHONE_NUMBE…"
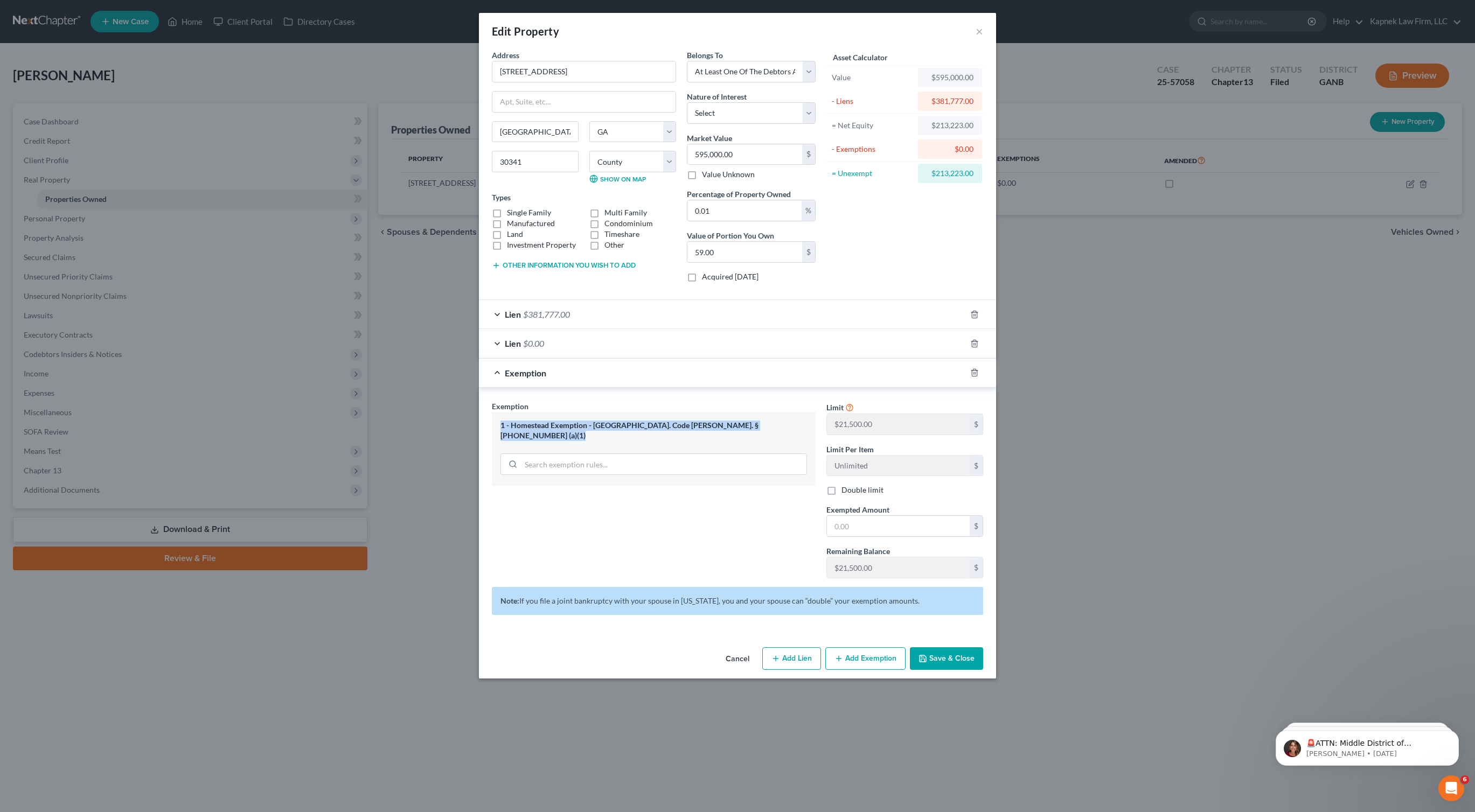
click at [955, 647] on button "Save & Close" at bounding box center [946, 658] width 73 height 23
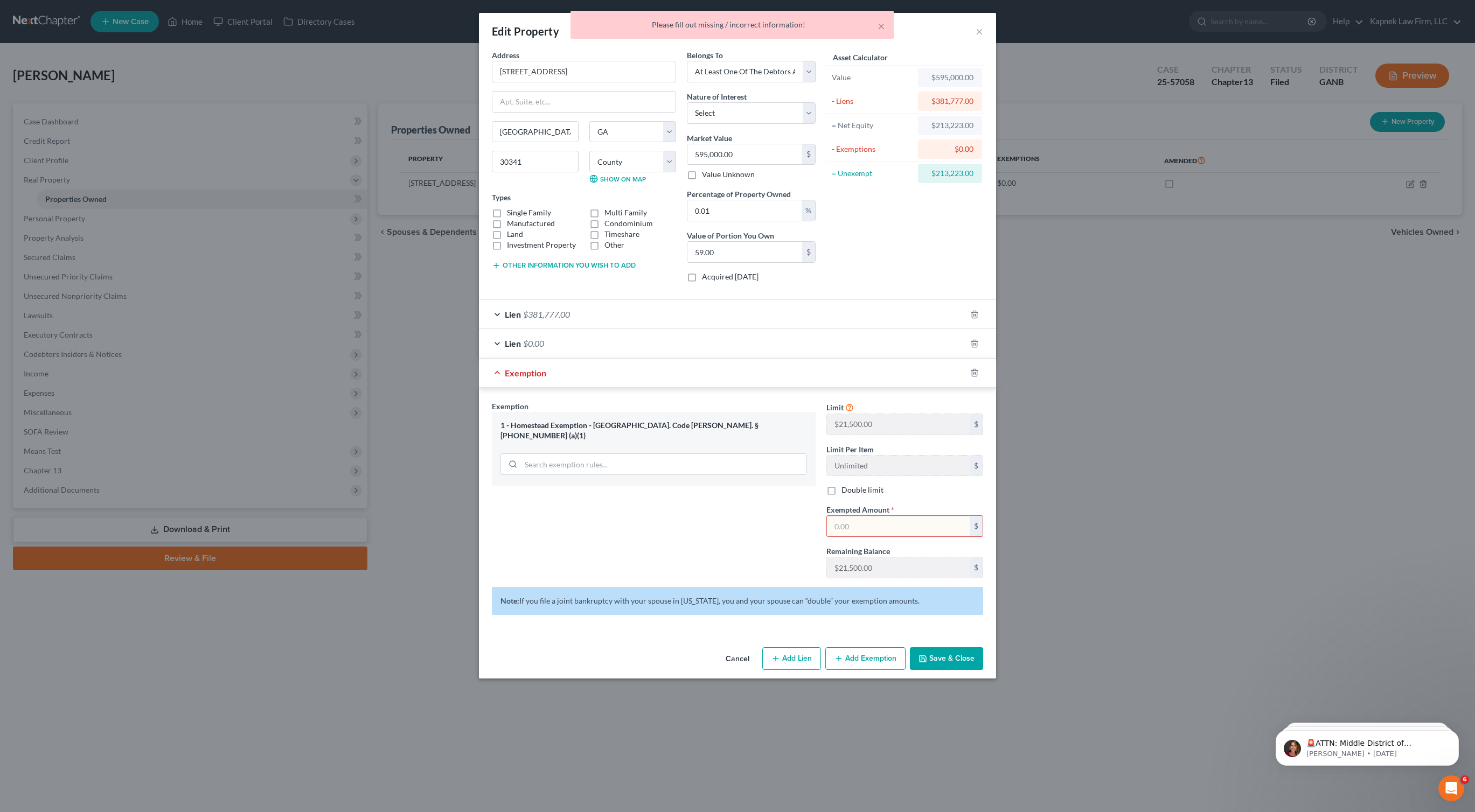
click at [980, 33] on div "× Please fill out missing / incorrect information!" at bounding box center [732, 27] width 1475 height 33
click at [979, 29] on div "× Please fill out missing / incorrect information!" at bounding box center [732, 27] width 1475 height 33
click at [979, 31] on button "×" at bounding box center [979, 31] width 8 height 13
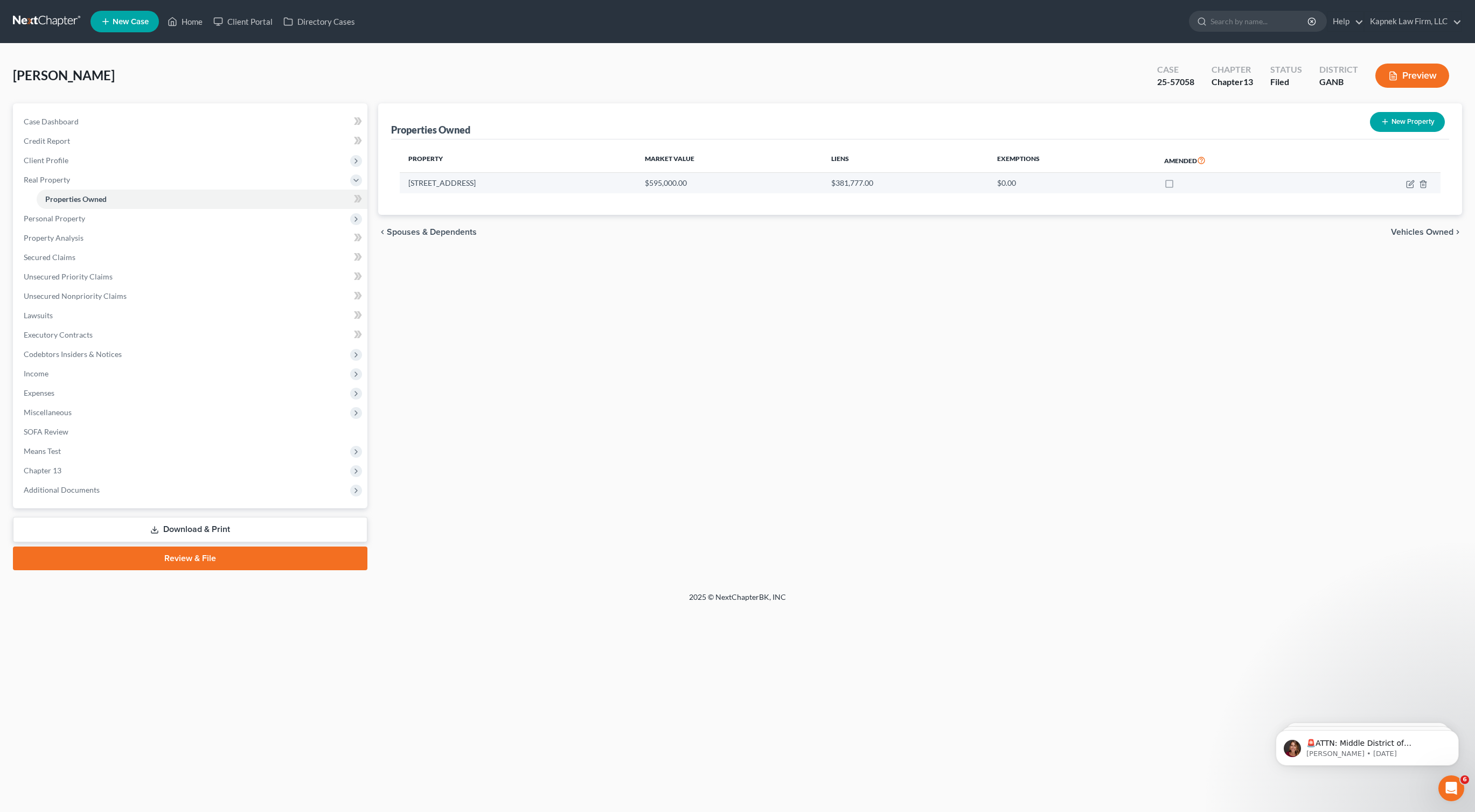
click at [708, 185] on td "$595,000.00" at bounding box center [729, 183] width 187 height 20
click at [1410, 186] on icon "button" at bounding box center [1410, 184] width 9 height 9
select select "10"
select select "42"
select select "3"
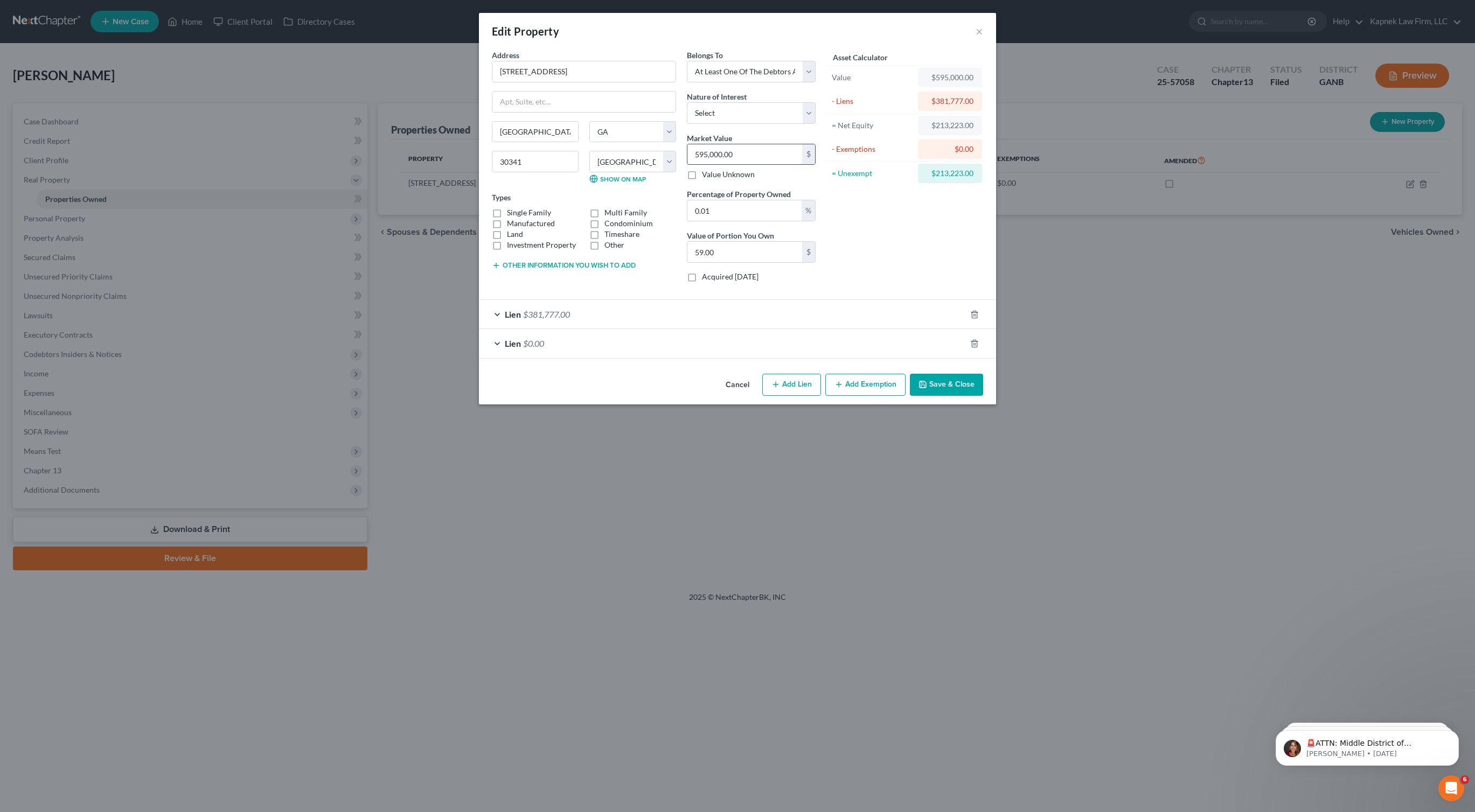
click at [700, 154] on input "595,000.00" at bounding box center [745, 154] width 115 height 20
type input "6"
type input "0.00"
type input "606"
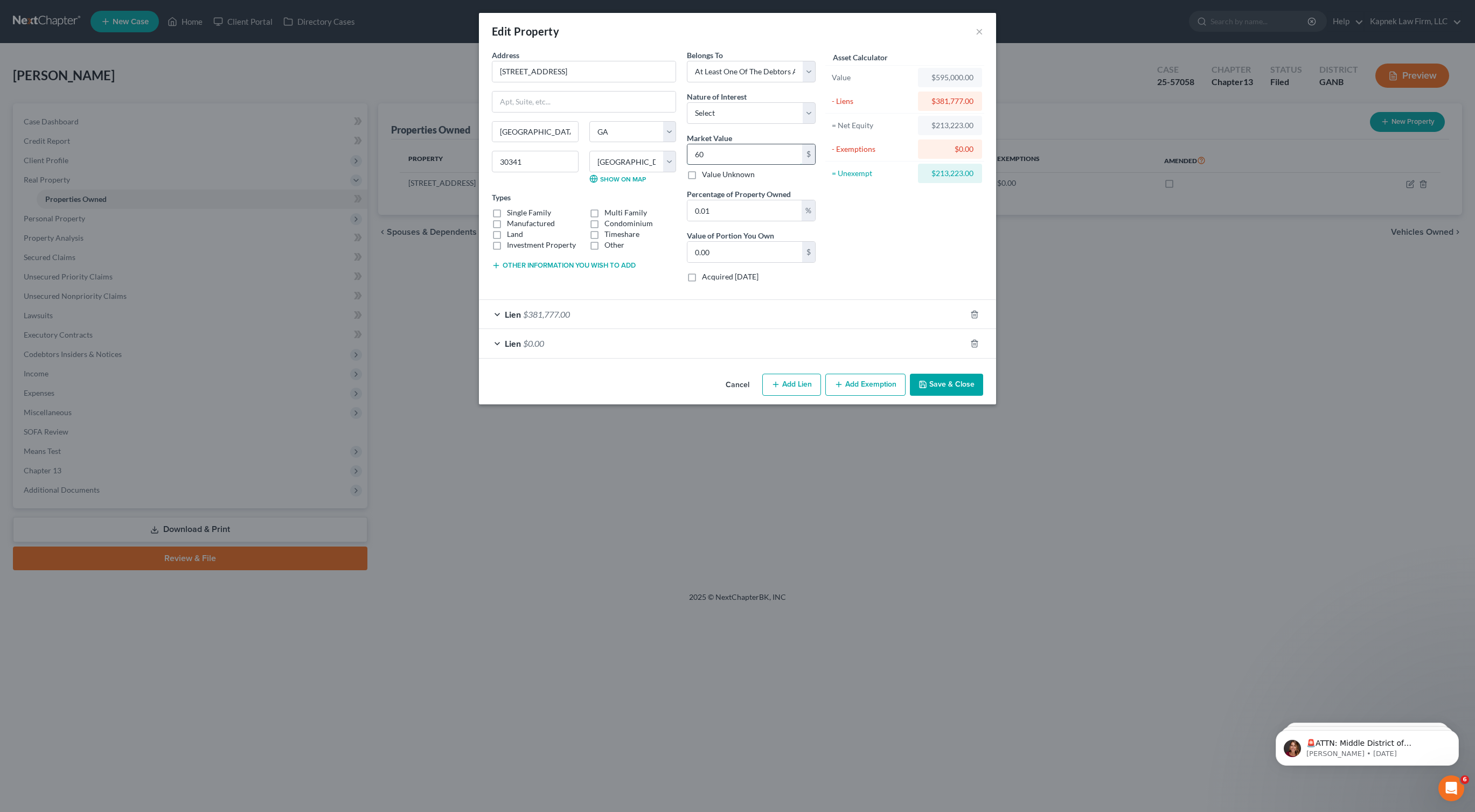
type input "0.06"
type input "6060"
type input "0.60"
type input "6,0600"
type input "6.06"
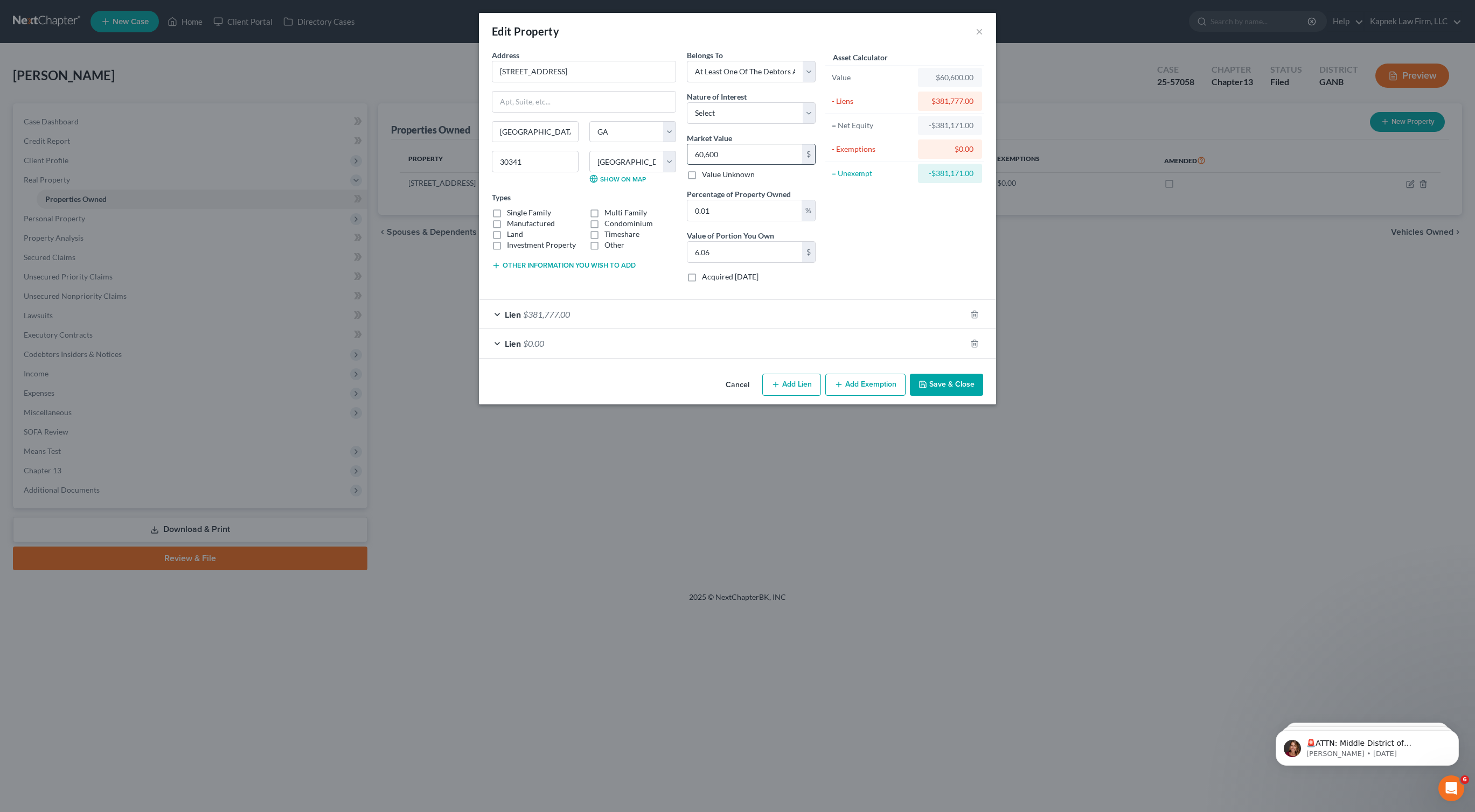
type input "60,6000"
type input "60.60"
type input "606,000.00"
click at [929, 368] on div "Address * 4305 [GEOGRAPHIC_DATA] [GEOGRAPHIC_DATA] [US_STATE][GEOGRAPHIC_DATA] …" at bounding box center [737, 210] width 517 height 320
click at [935, 389] on button "Save & Close" at bounding box center [946, 384] width 73 height 23
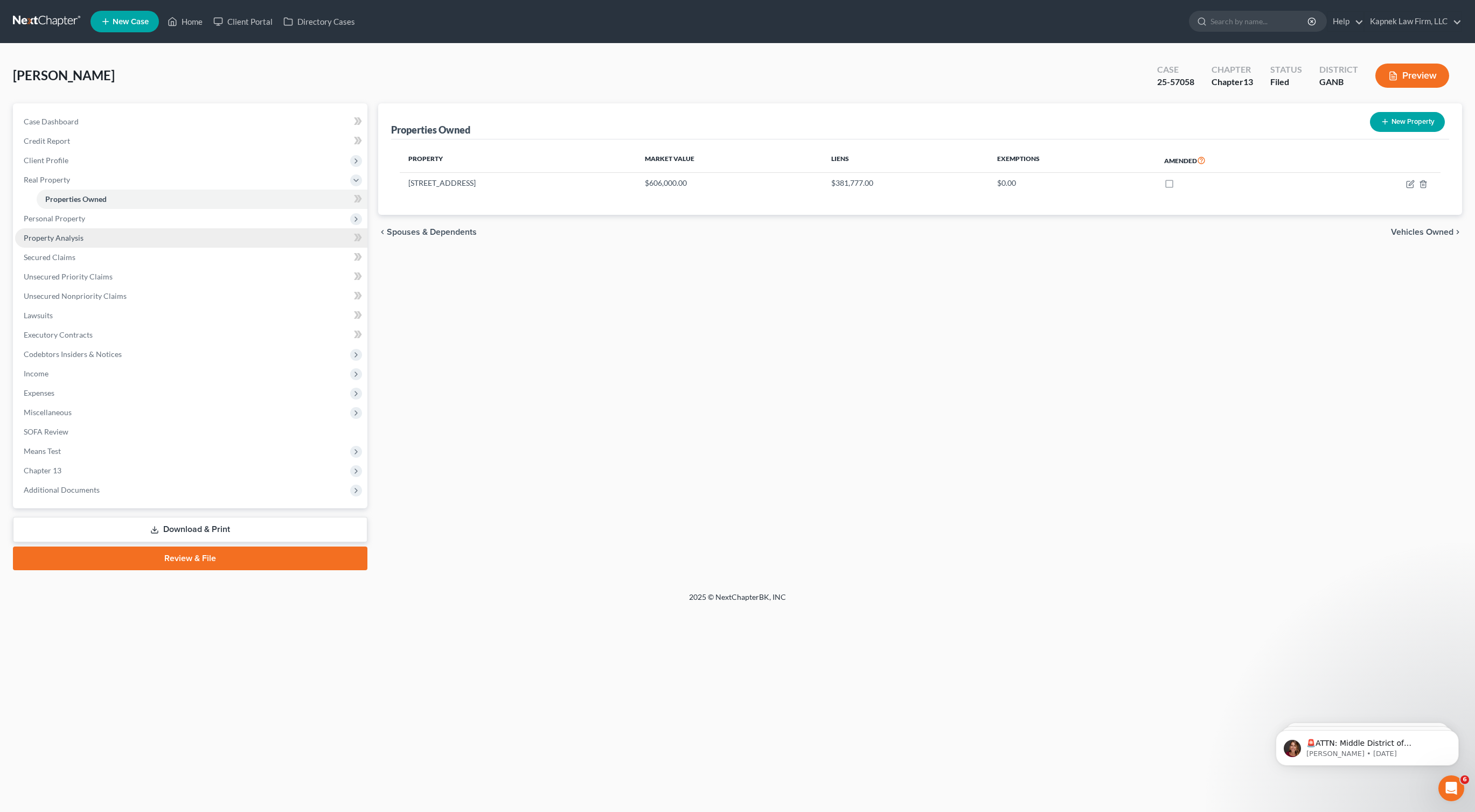
click at [109, 235] on link "Property Analysis" at bounding box center [190, 238] width 352 height 19
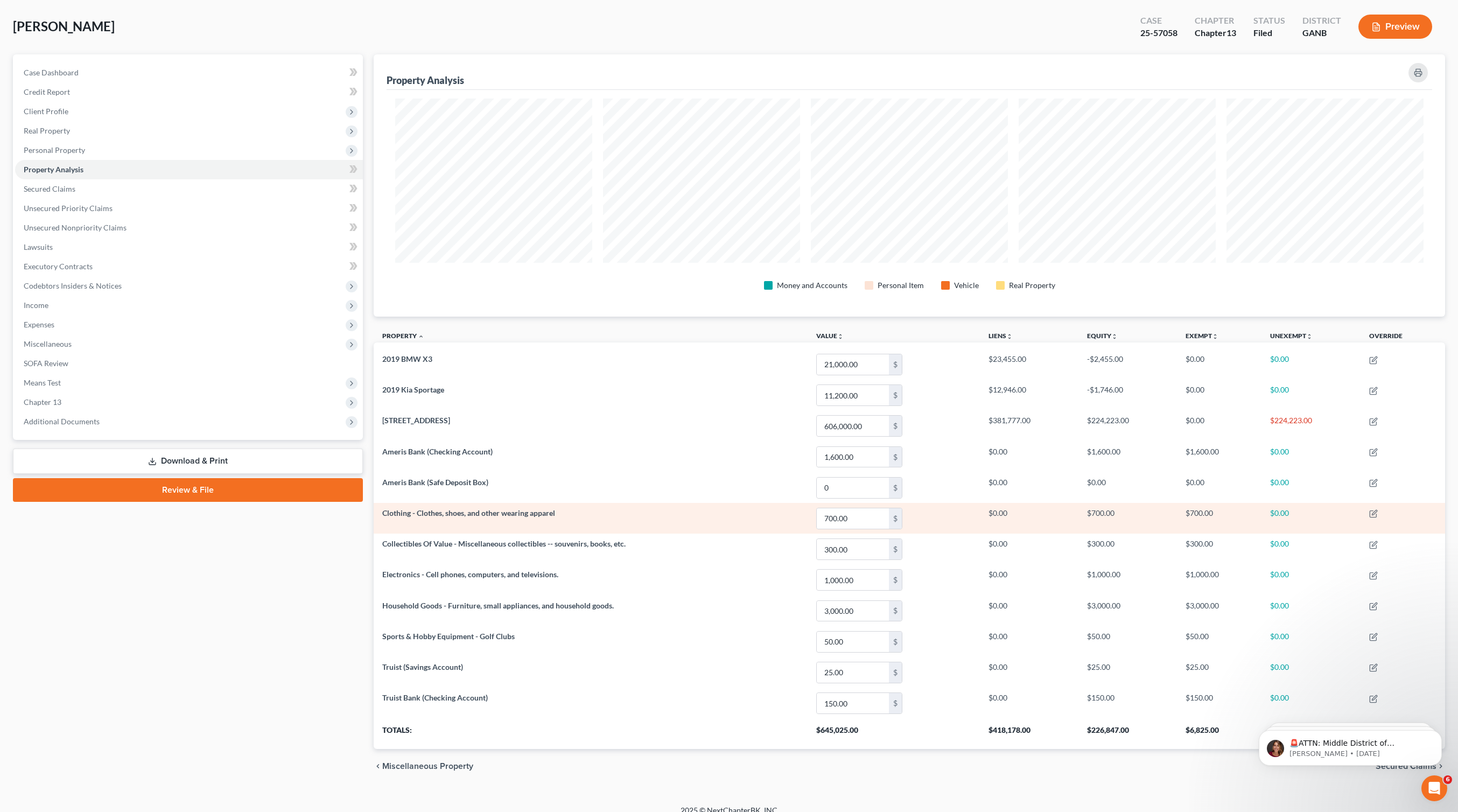
scroll to position [61, 0]
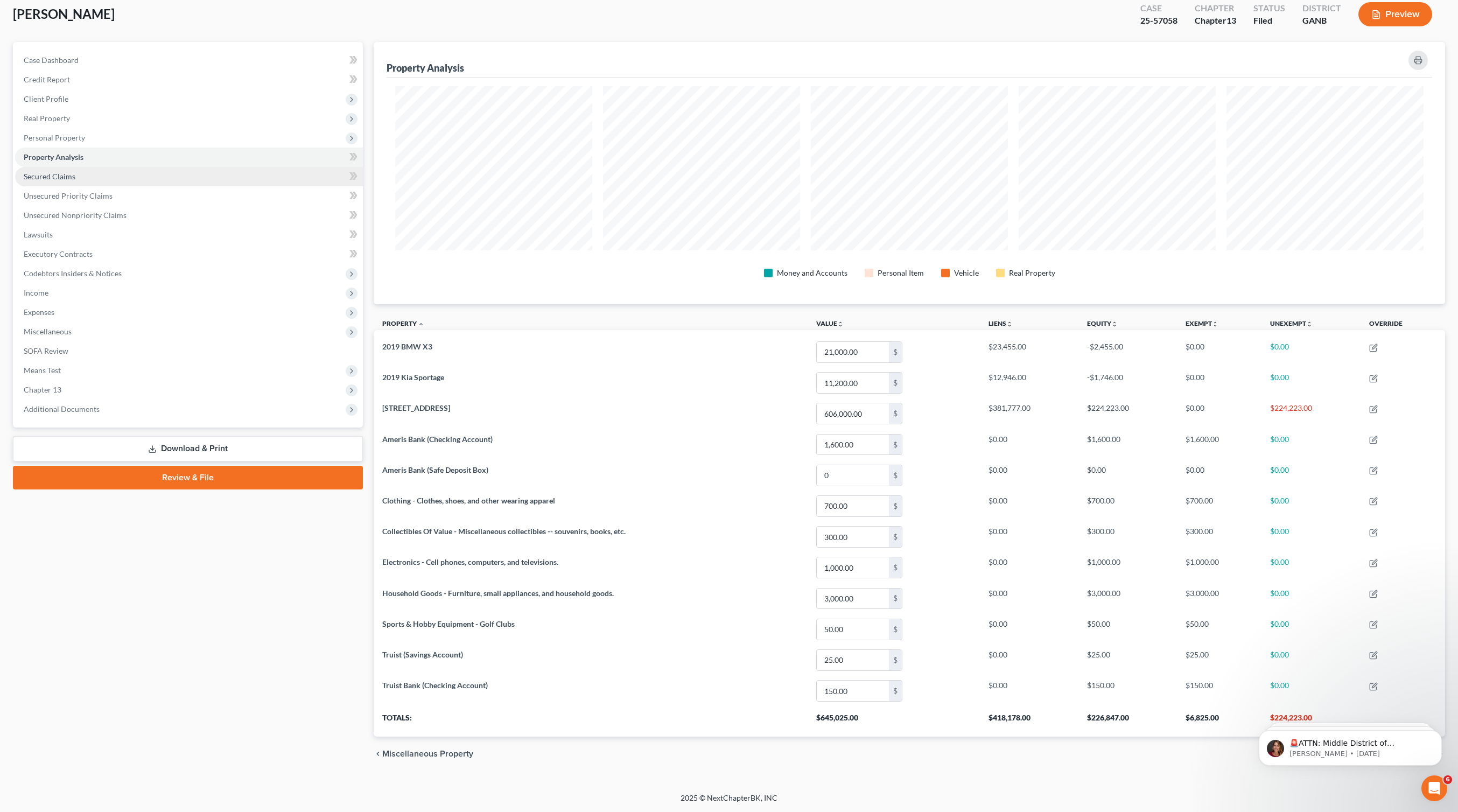
click at [91, 172] on link "Secured Claims" at bounding box center [189, 176] width 348 height 19
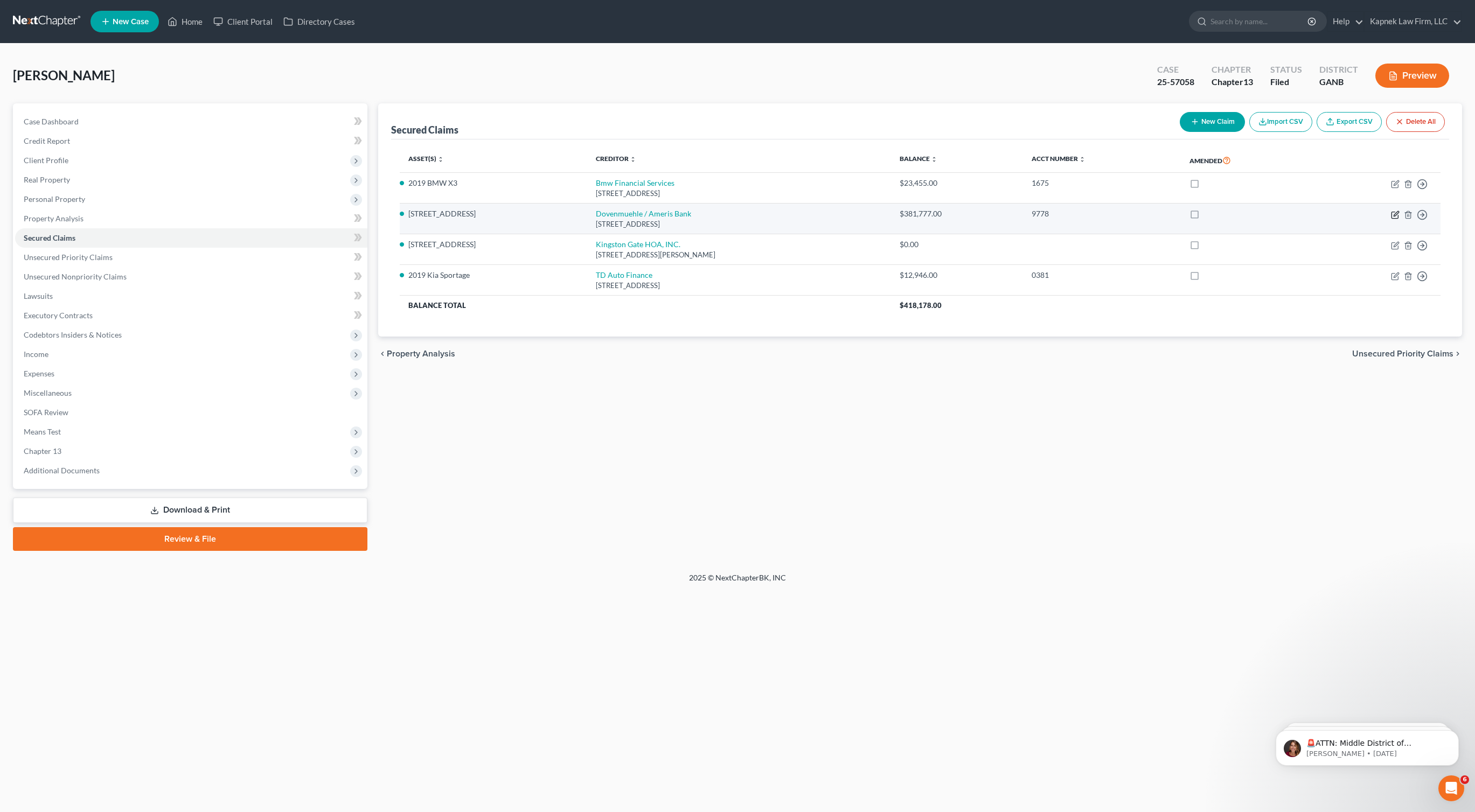
click at [1390, 213] on icon "button" at bounding box center [1394, 214] width 9 height 9
select select "10"
select select "0"
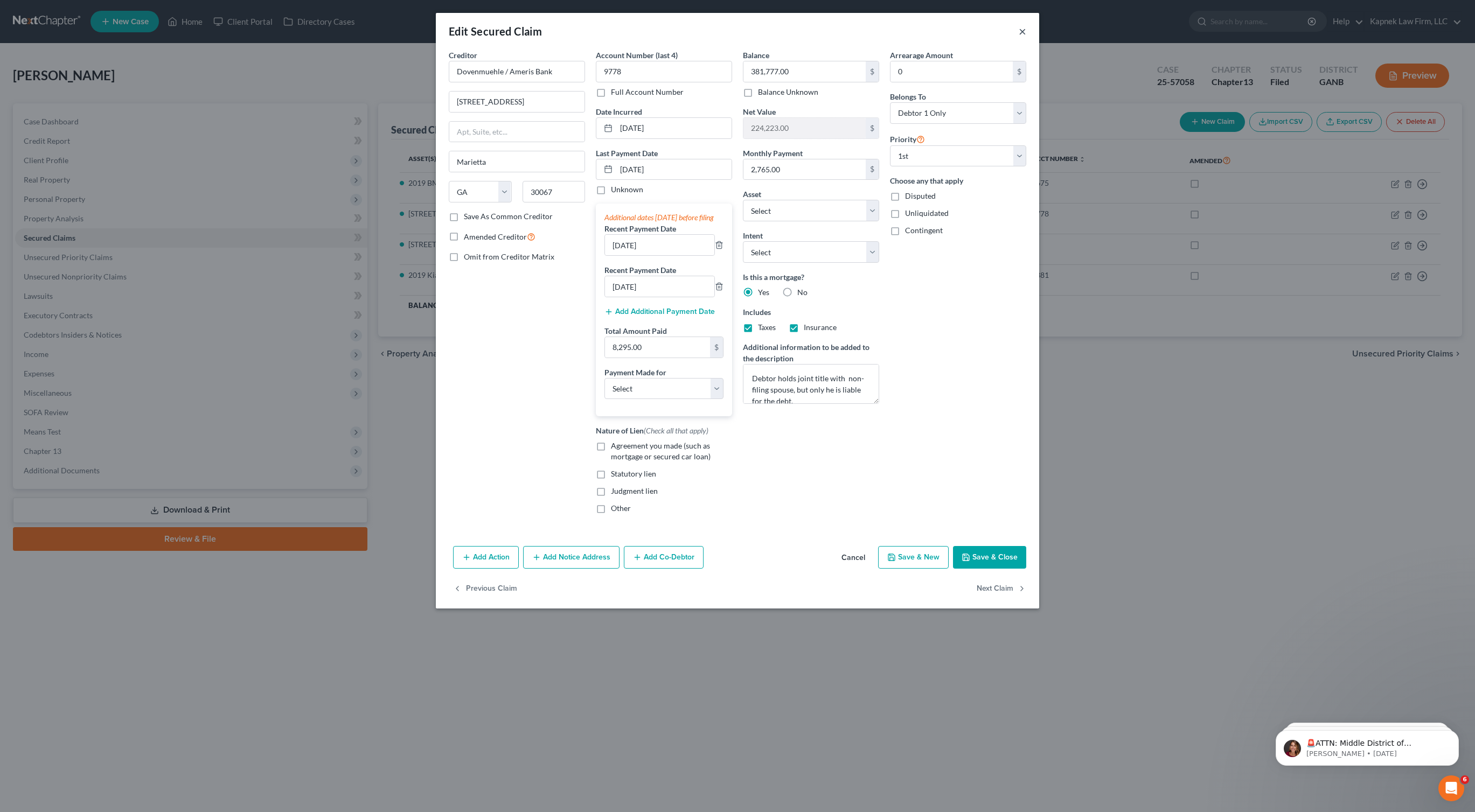
click at [1025, 31] on button "×" at bounding box center [1022, 31] width 8 height 13
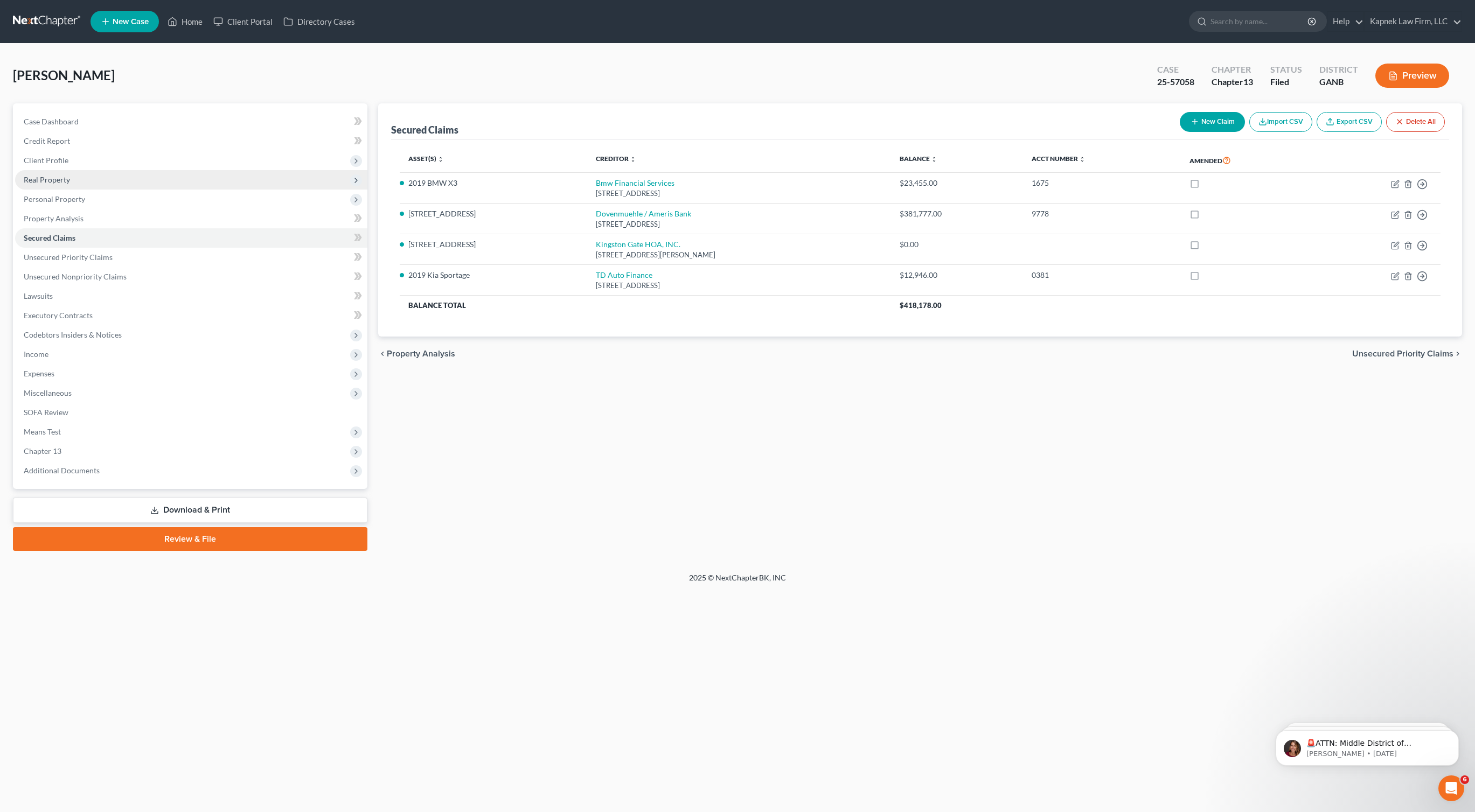
click at [64, 183] on span "Real Property" at bounding box center [47, 179] width 47 height 9
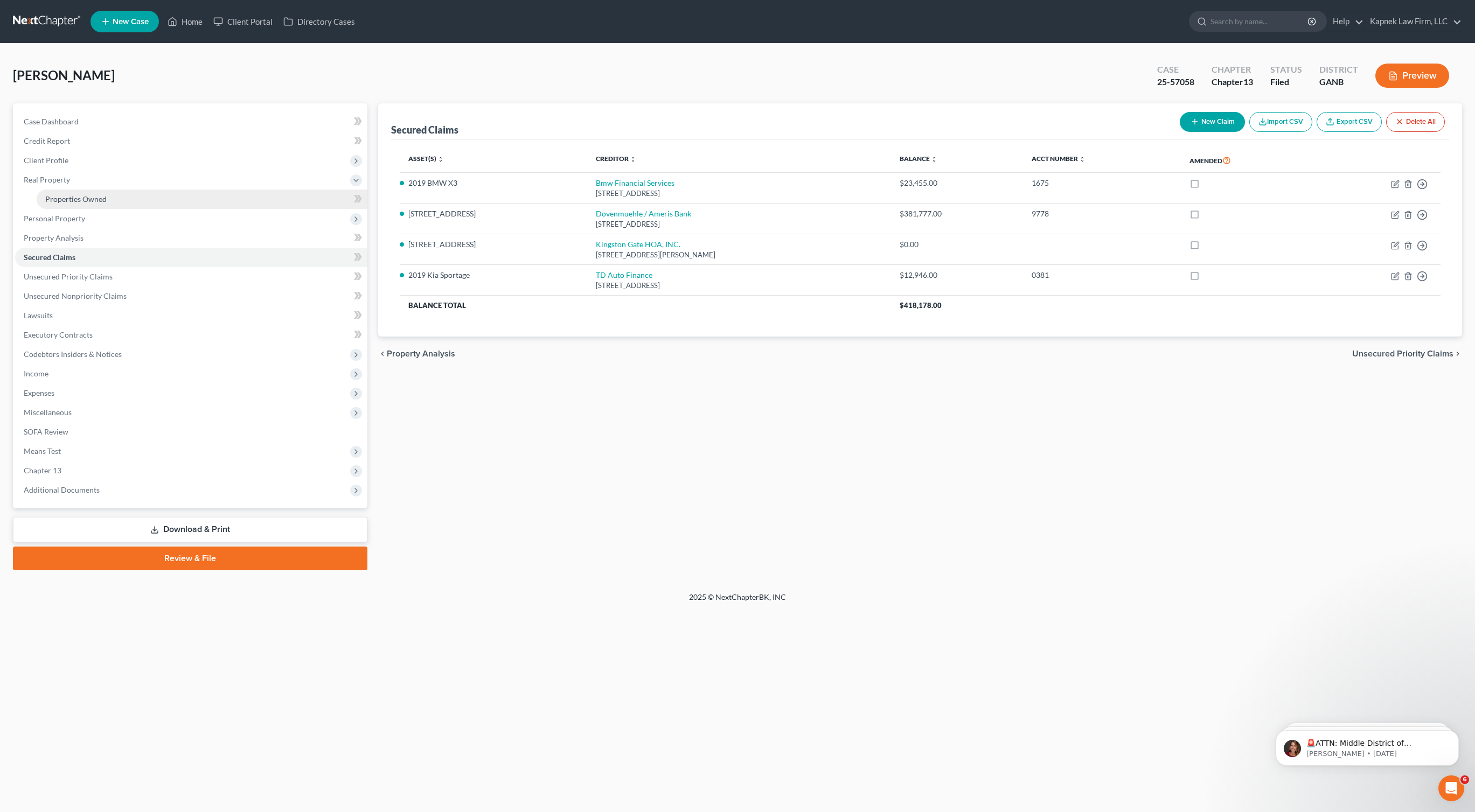
click at [69, 196] on span "Properties Owned" at bounding box center [75, 199] width 61 height 9
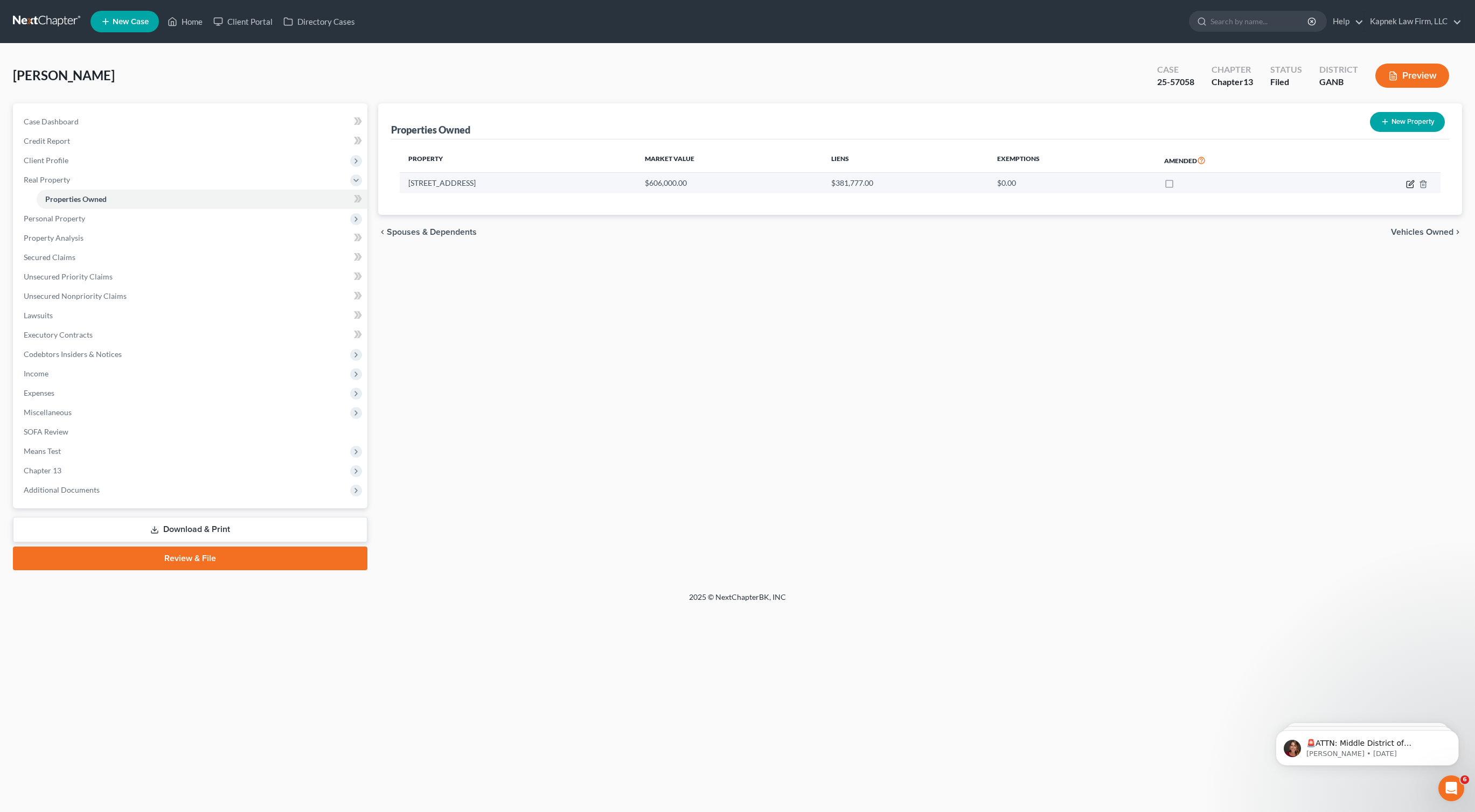
click at [1408, 182] on icon "button" at bounding box center [1410, 184] width 9 height 9
select select "10"
select select "42"
select select "3"
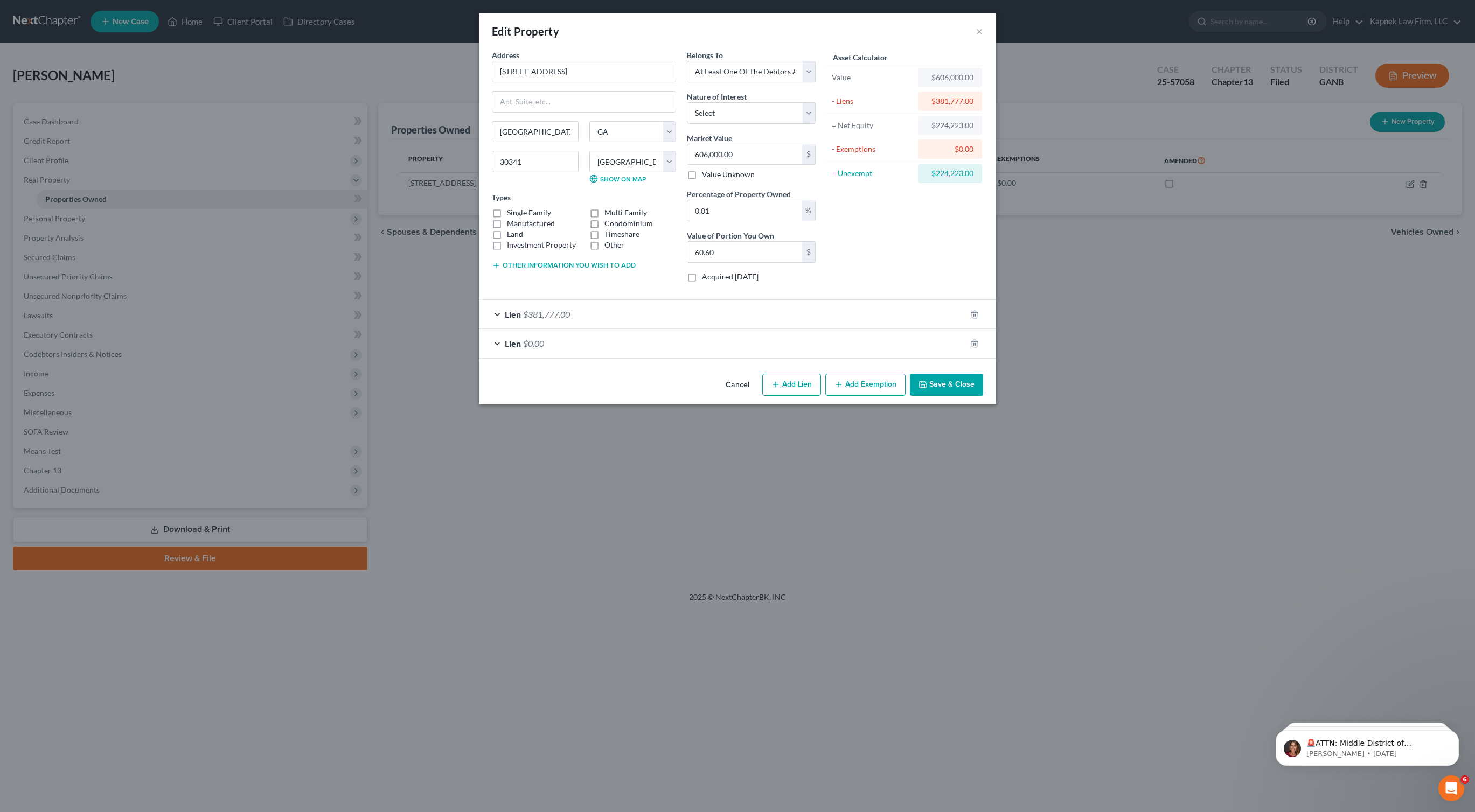
click at [871, 390] on button "Add Exemption" at bounding box center [864, 384] width 80 height 23
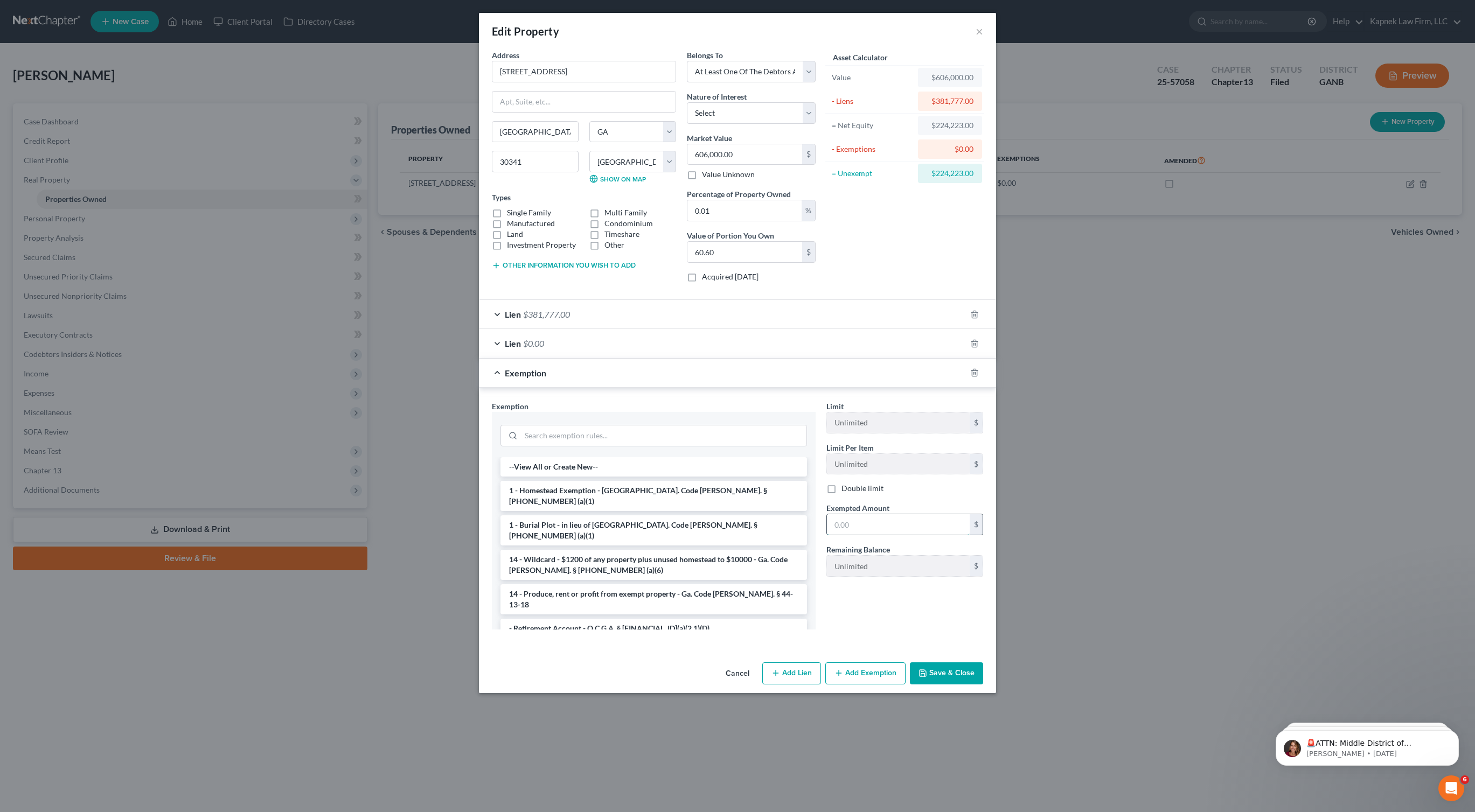
click at [864, 524] on input "text" at bounding box center [898, 524] width 143 height 20
